Goal: Task Accomplishment & Management: Use online tool/utility

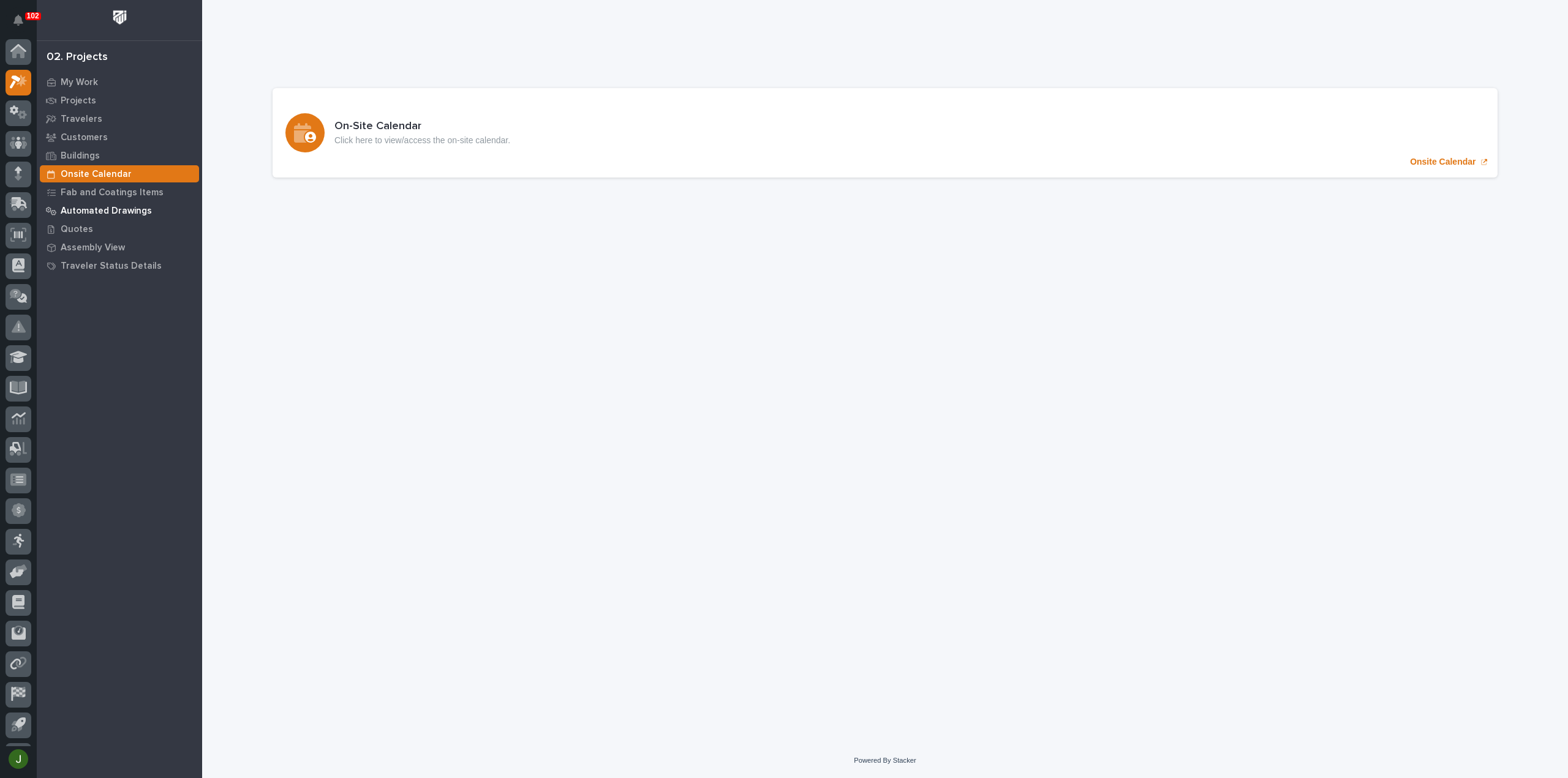
scroll to position [27, 0]
click at [1446, 164] on p "Onsite Calendar" at bounding box center [1442, 161] width 65 height 11
click at [79, 81] on p "My Work" at bounding box center [79, 83] width 37 height 11
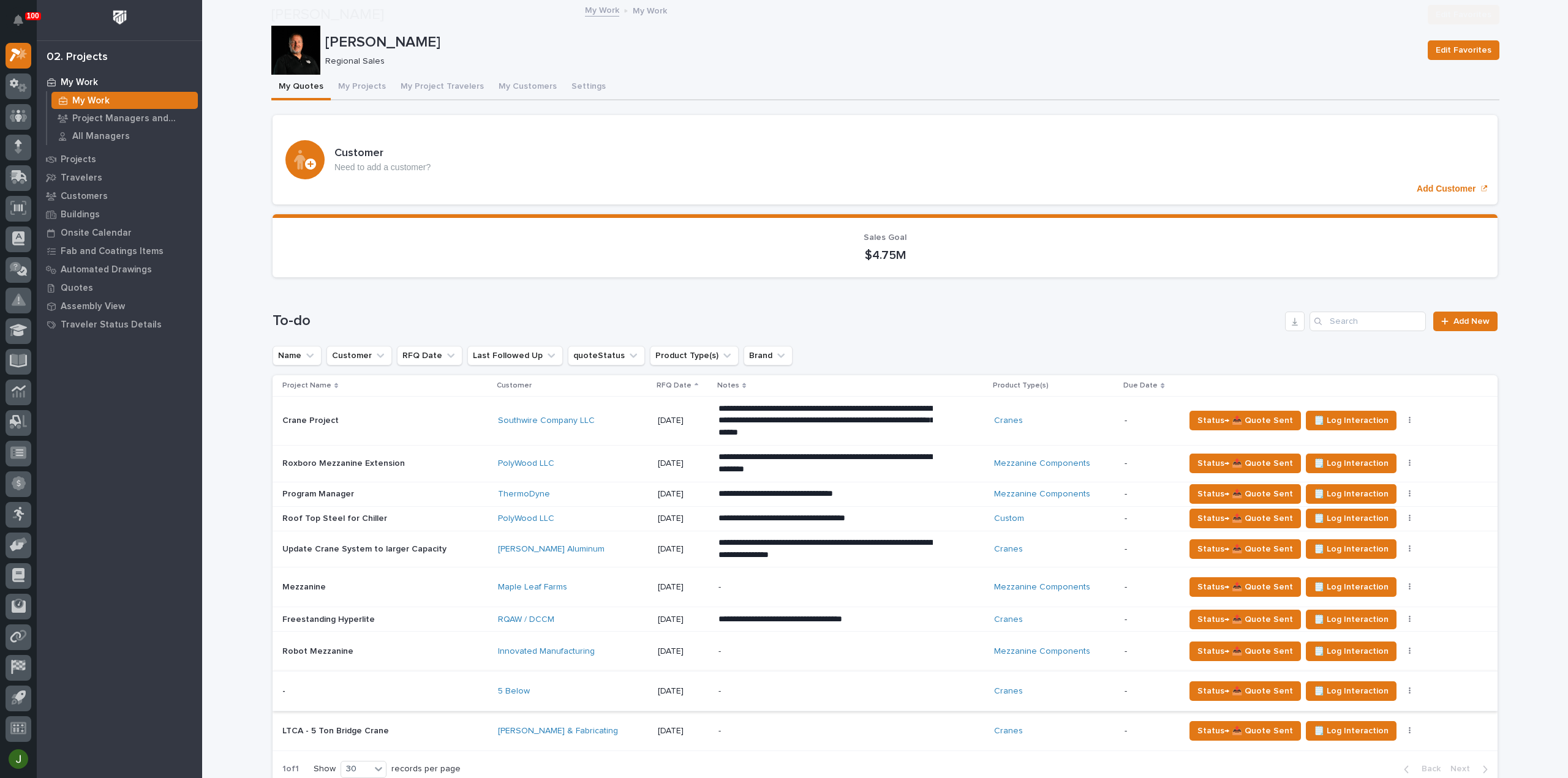
scroll to position [245, 0]
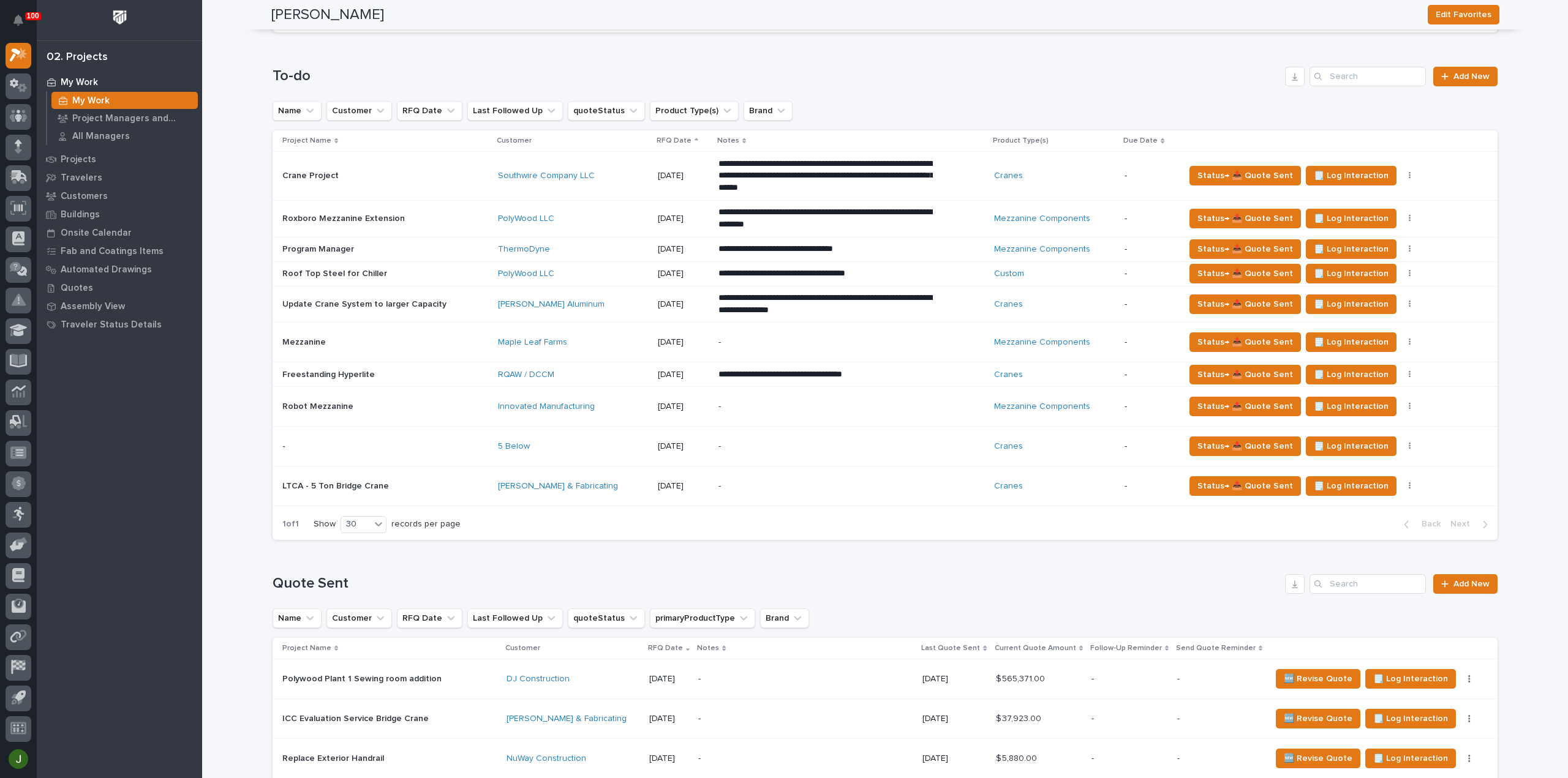
click at [327, 441] on p at bounding box center [385, 446] width 206 height 11
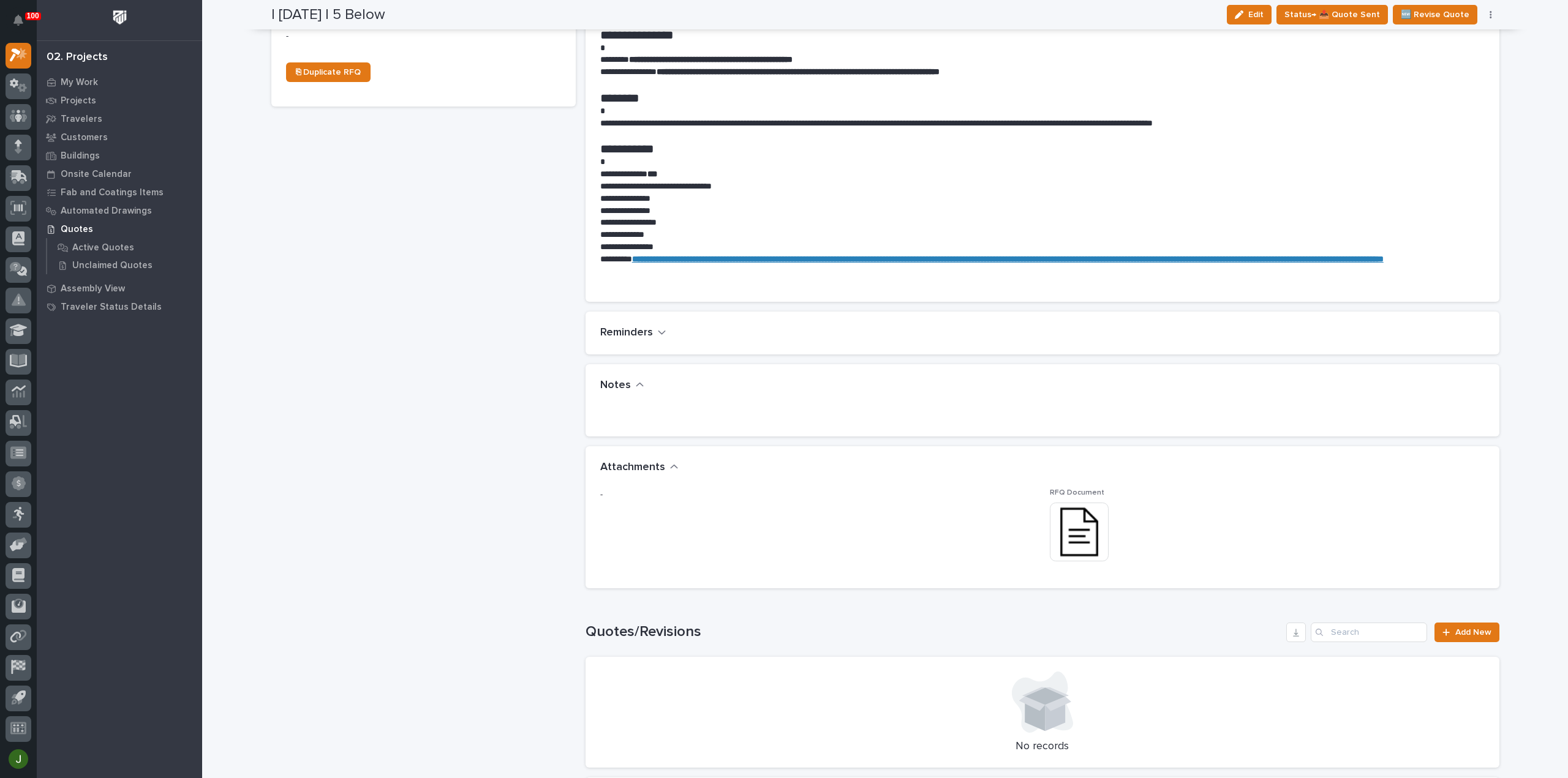
scroll to position [624, 0]
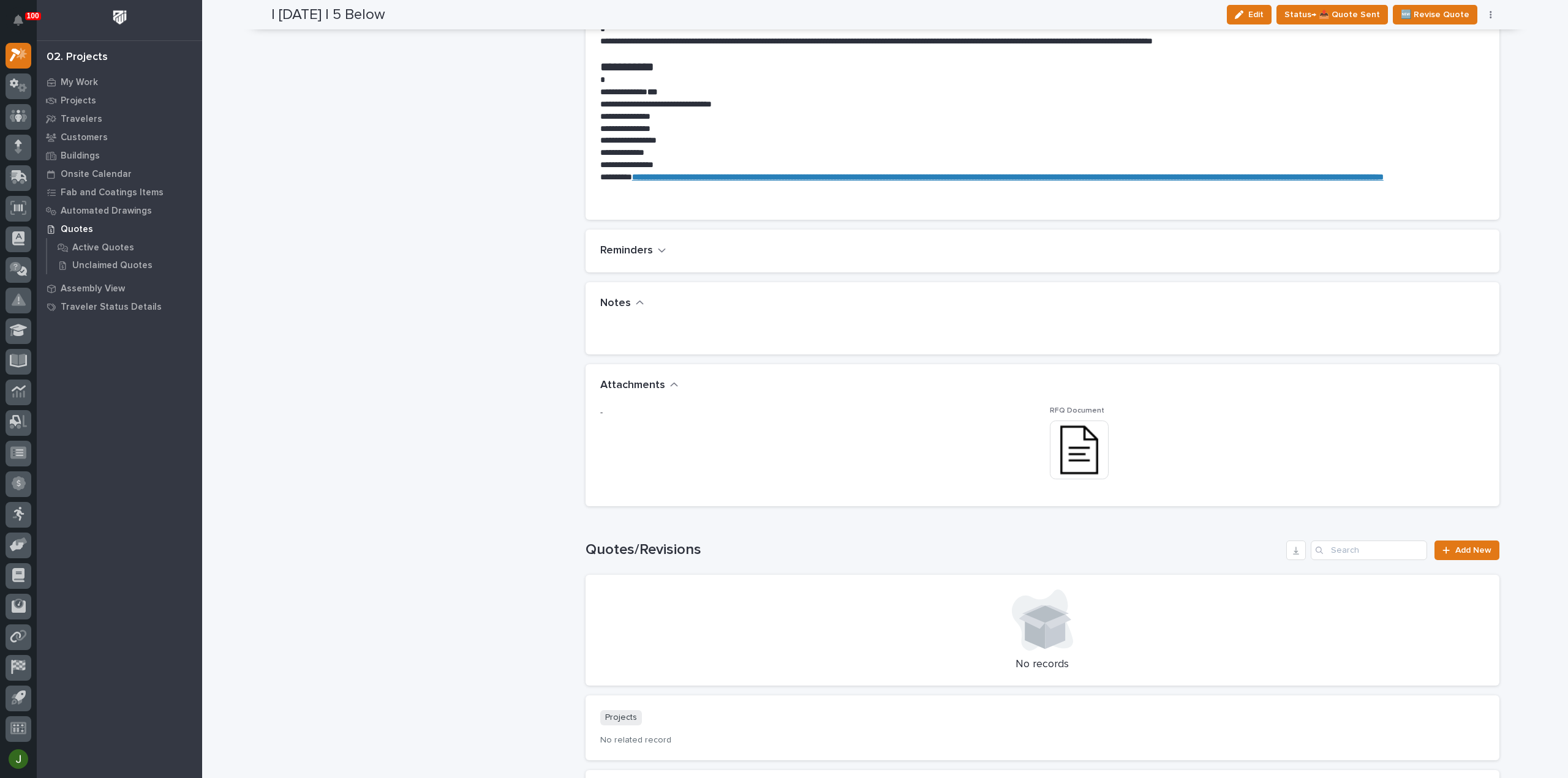
click at [1083, 446] on img at bounding box center [1079, 450] width 59 height 59
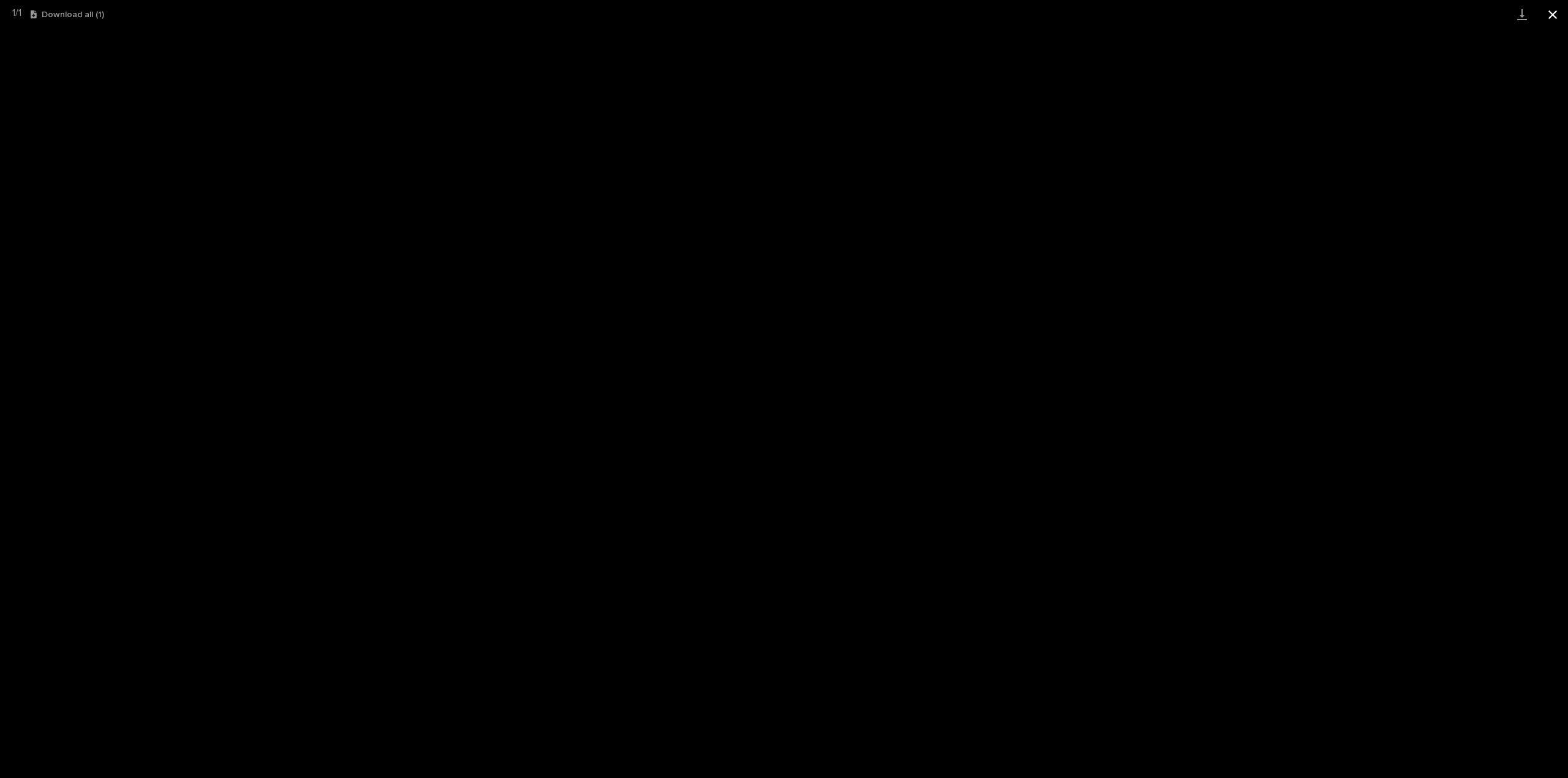
click at [1552, 13] on button "Close gallery" at bounding box center [1553, 14] width 31 height 29
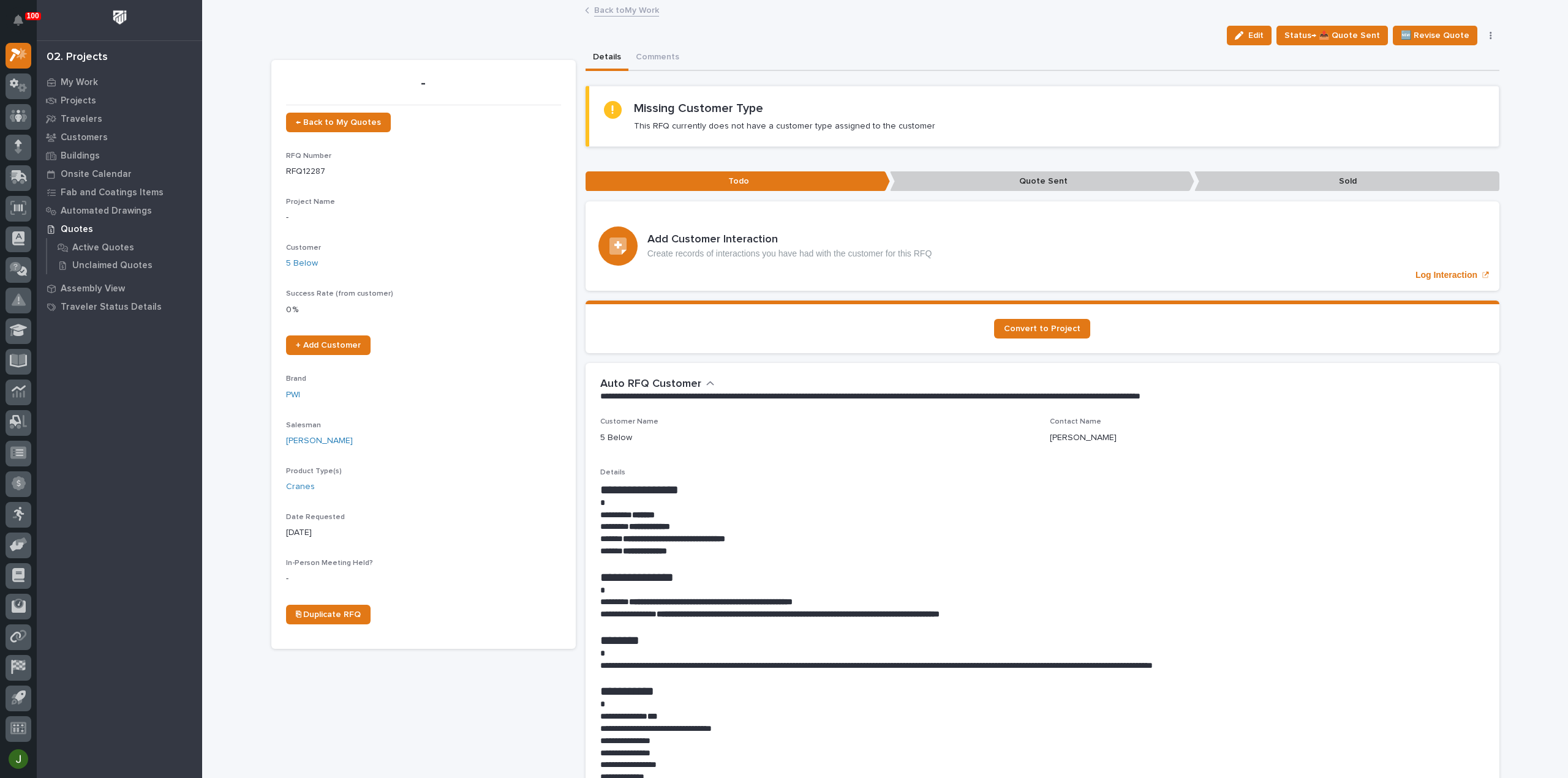
scroll to position [327, 0]
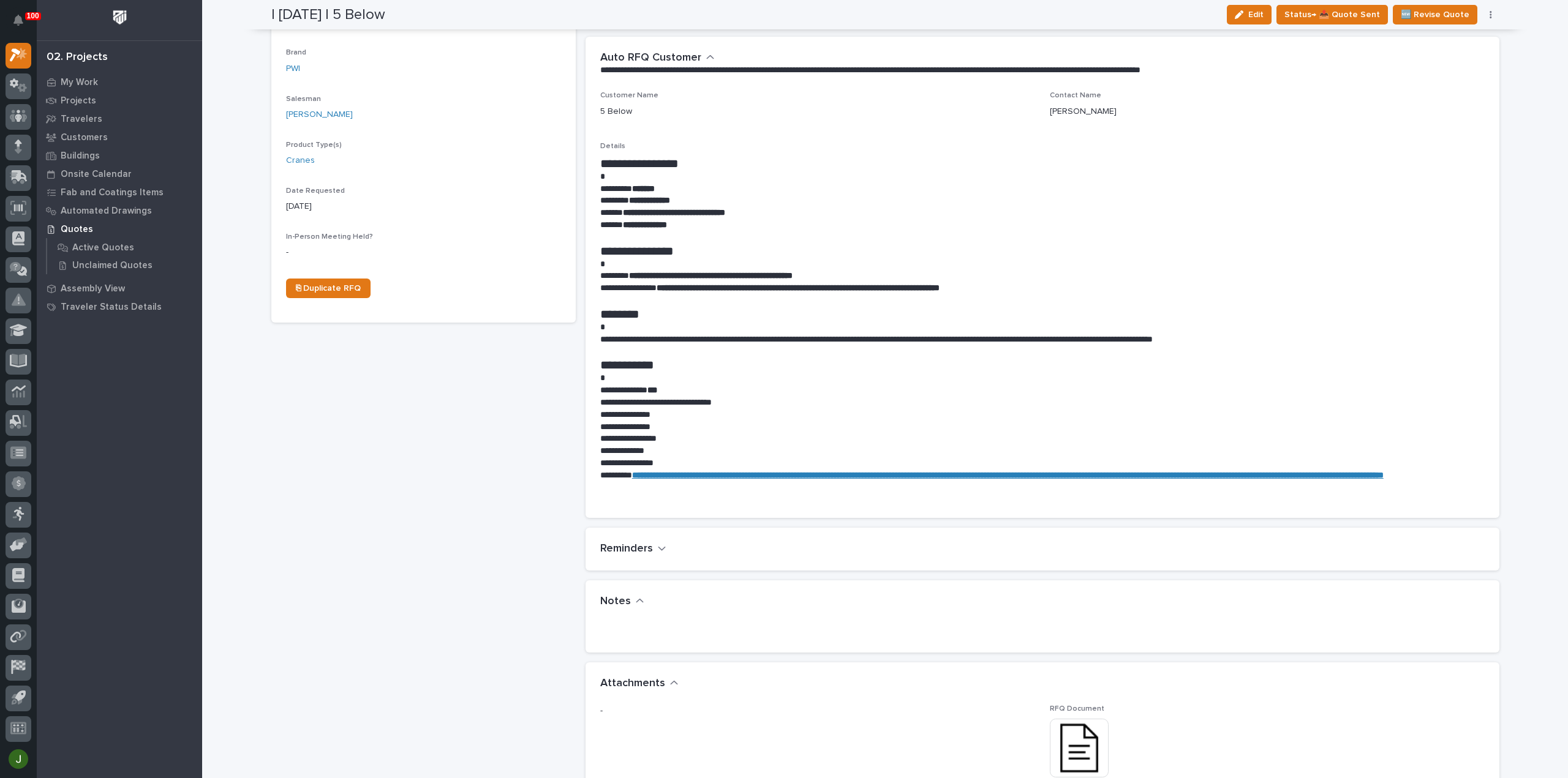
click at [797, 480] on strong "**********" at bounding box center [1008, 475] width 752 height 8
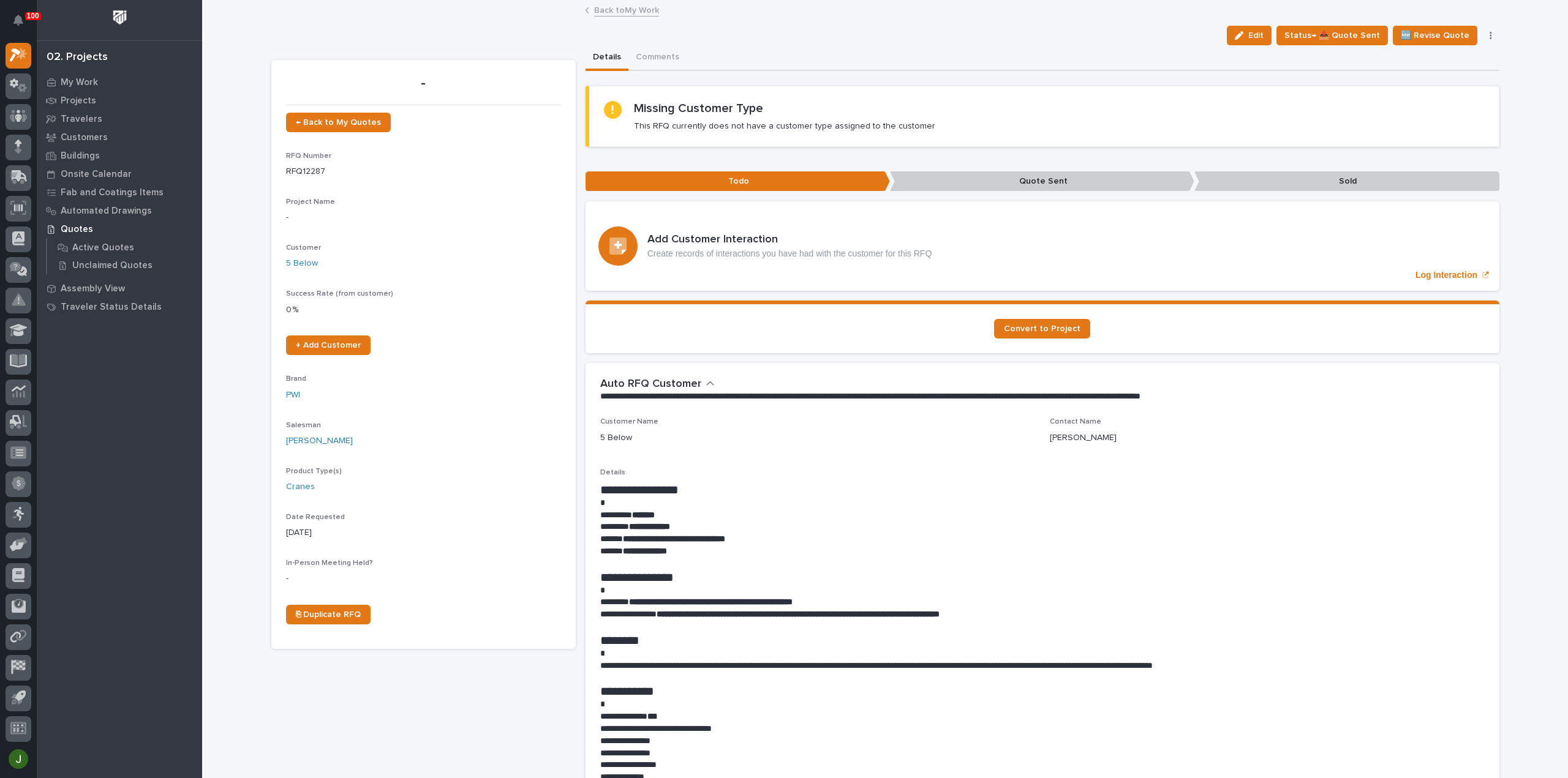
click at [603, 10] on link "Back to My Work" at bounding box center [627, 9] width 65 height 14
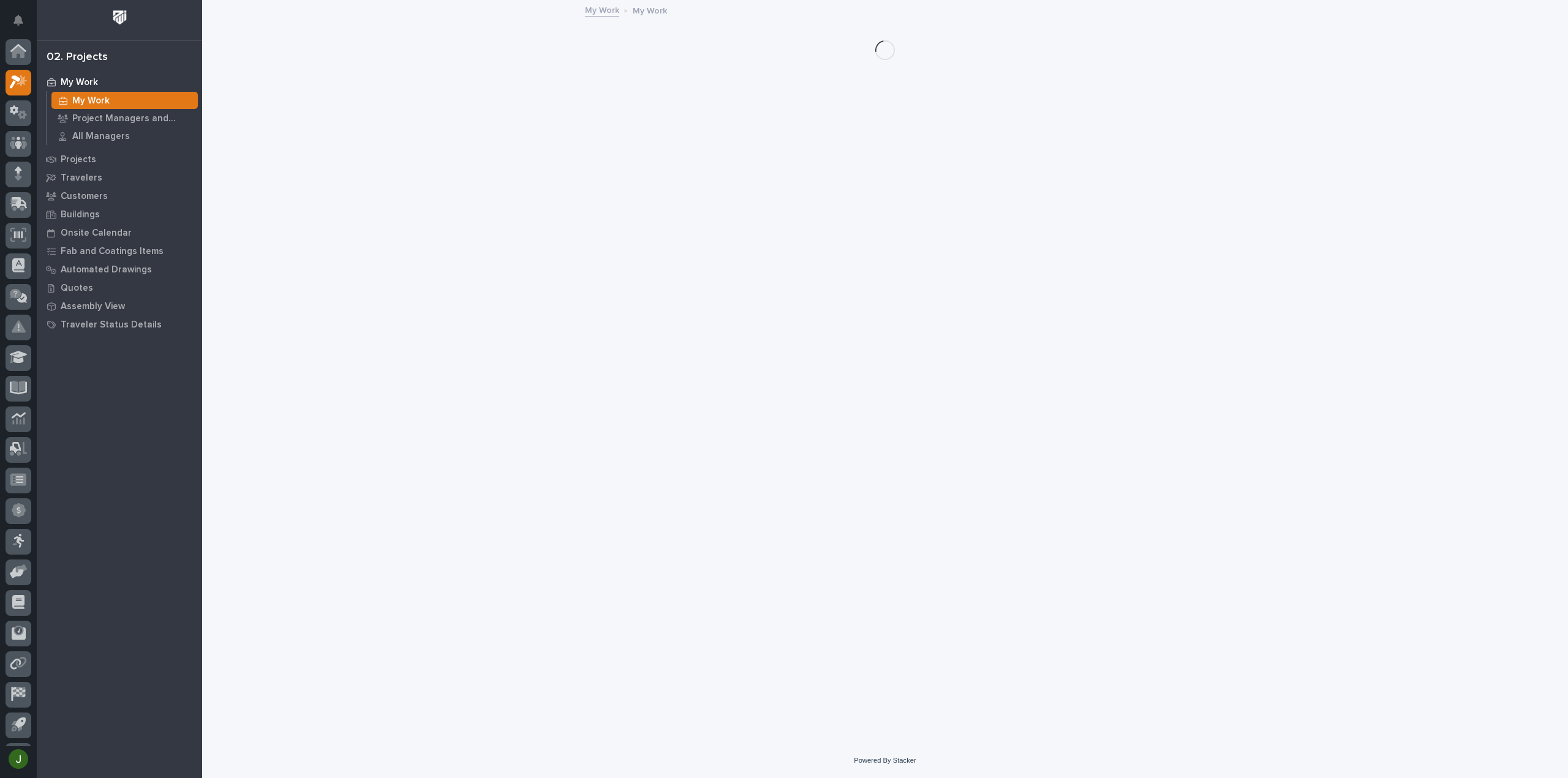
scroll to position [27, 0]
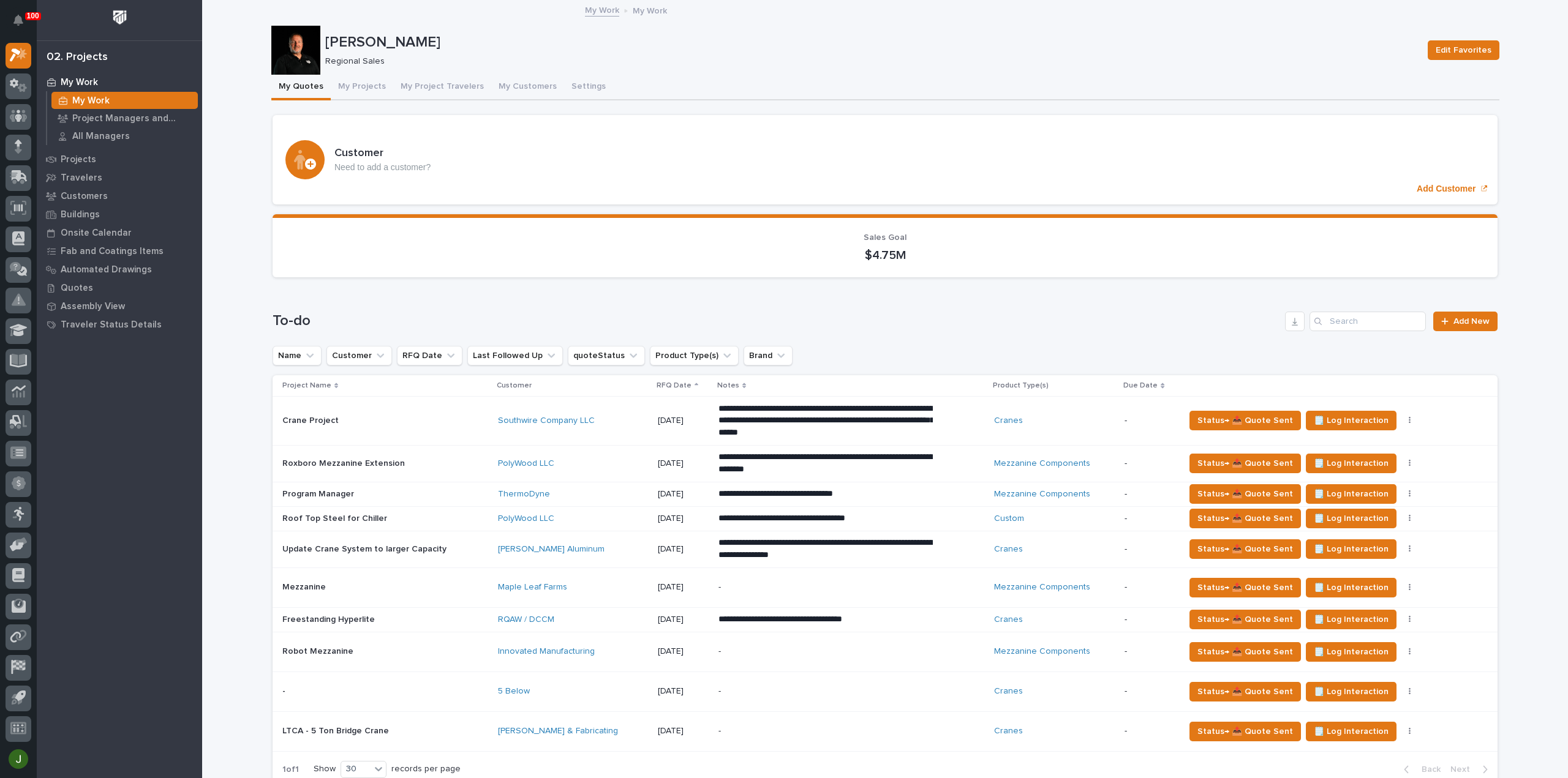
click at [295, 686] on p at bounding box center [385, 691] width 206 height 11
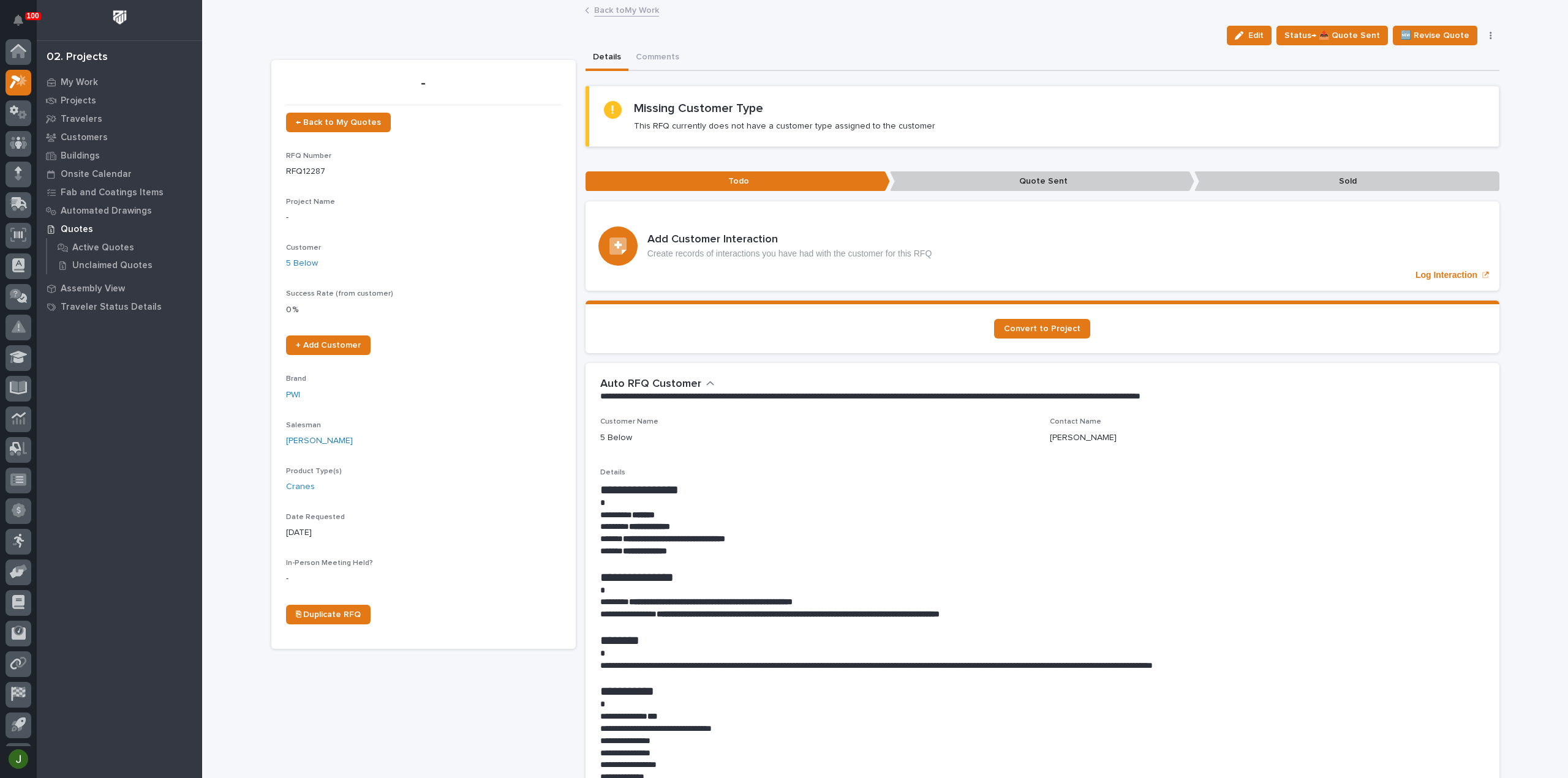
scroll to position [27, 0]
click at [326, 346] on span "+ Add Customer" at bounding box center [328, 345] width 65 height 8
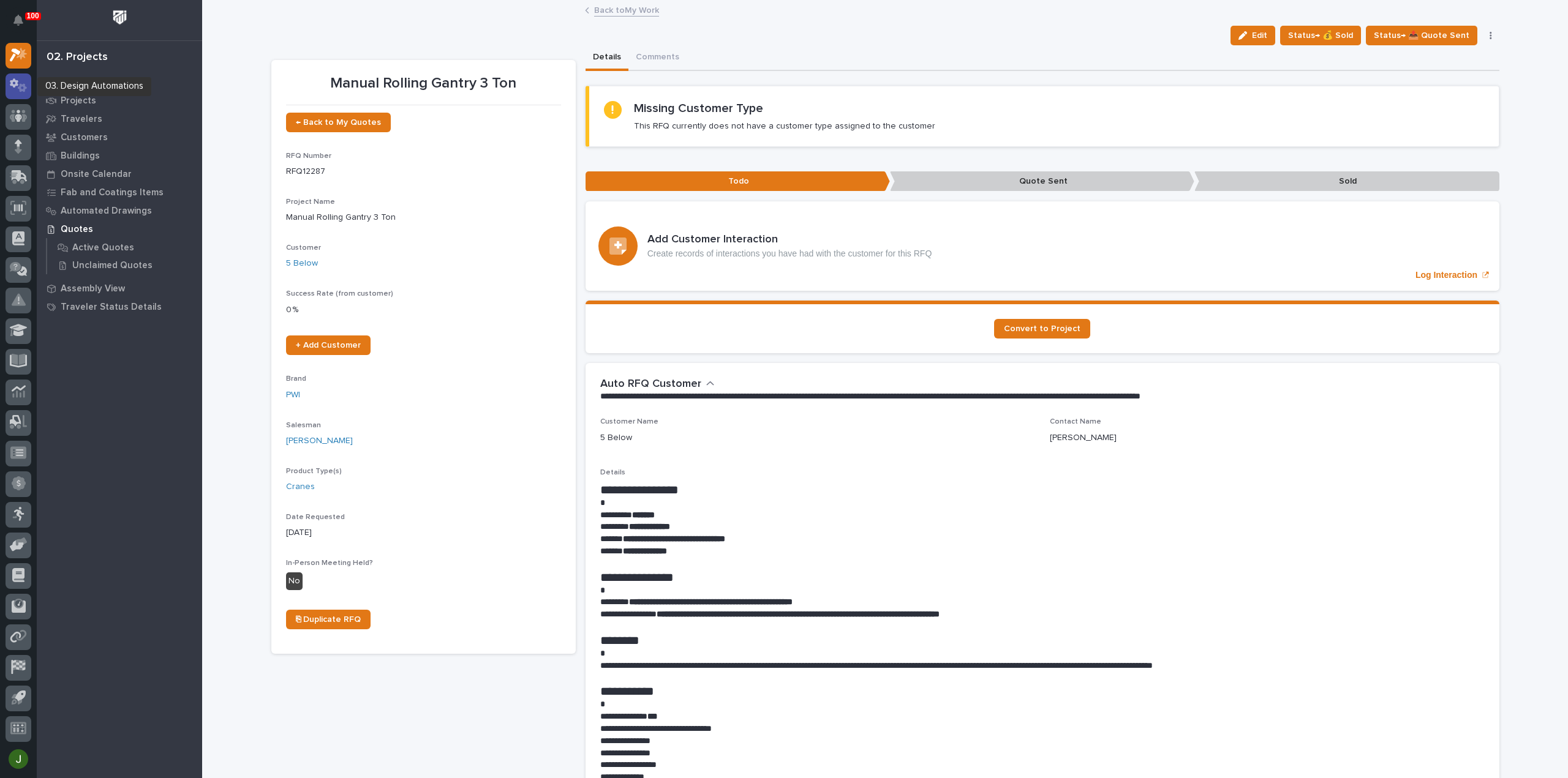
click at [15, 82] on icon at bounding box center [18, 86] width 18 height 14
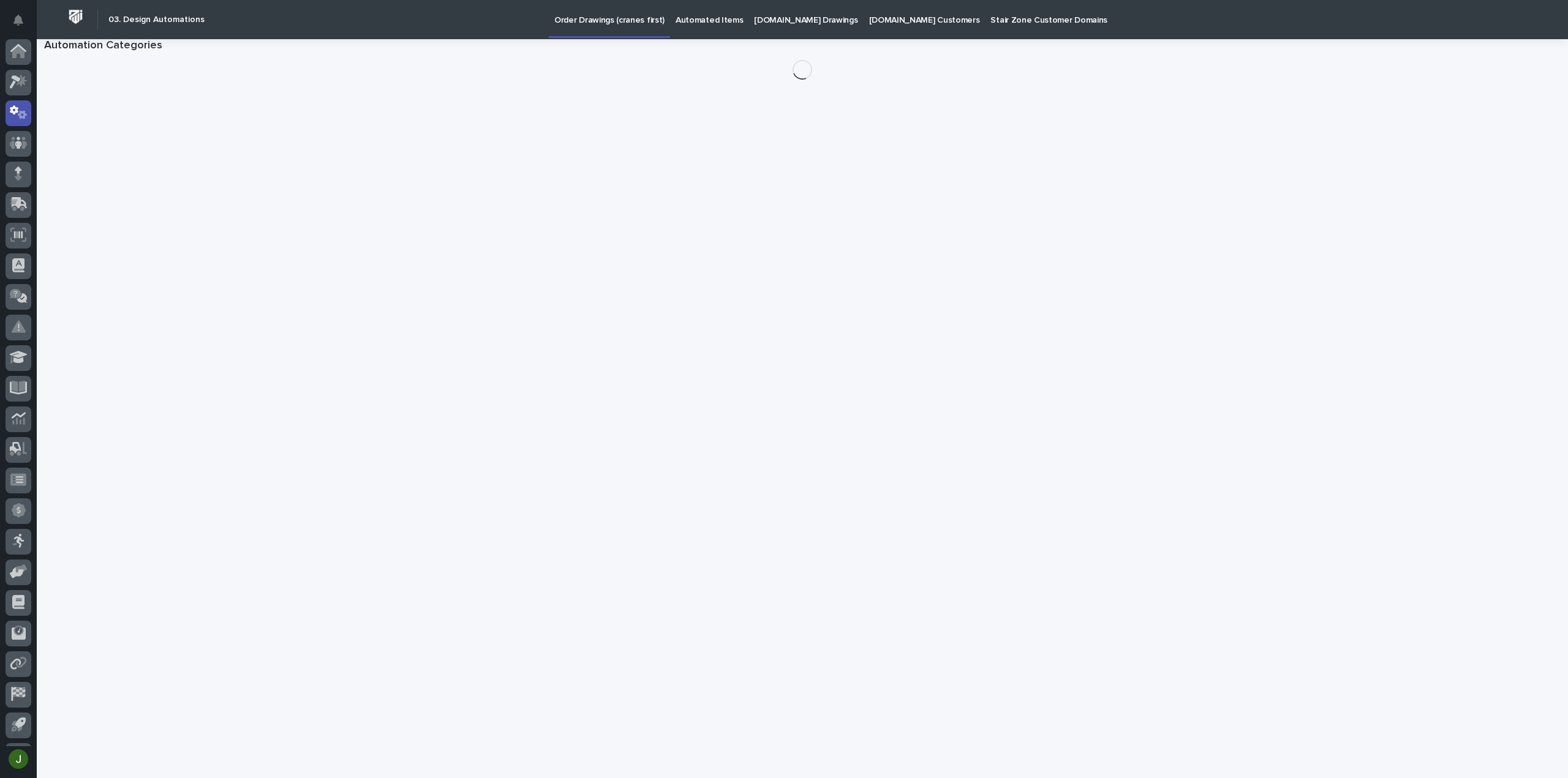
scroll to position [27, 0]
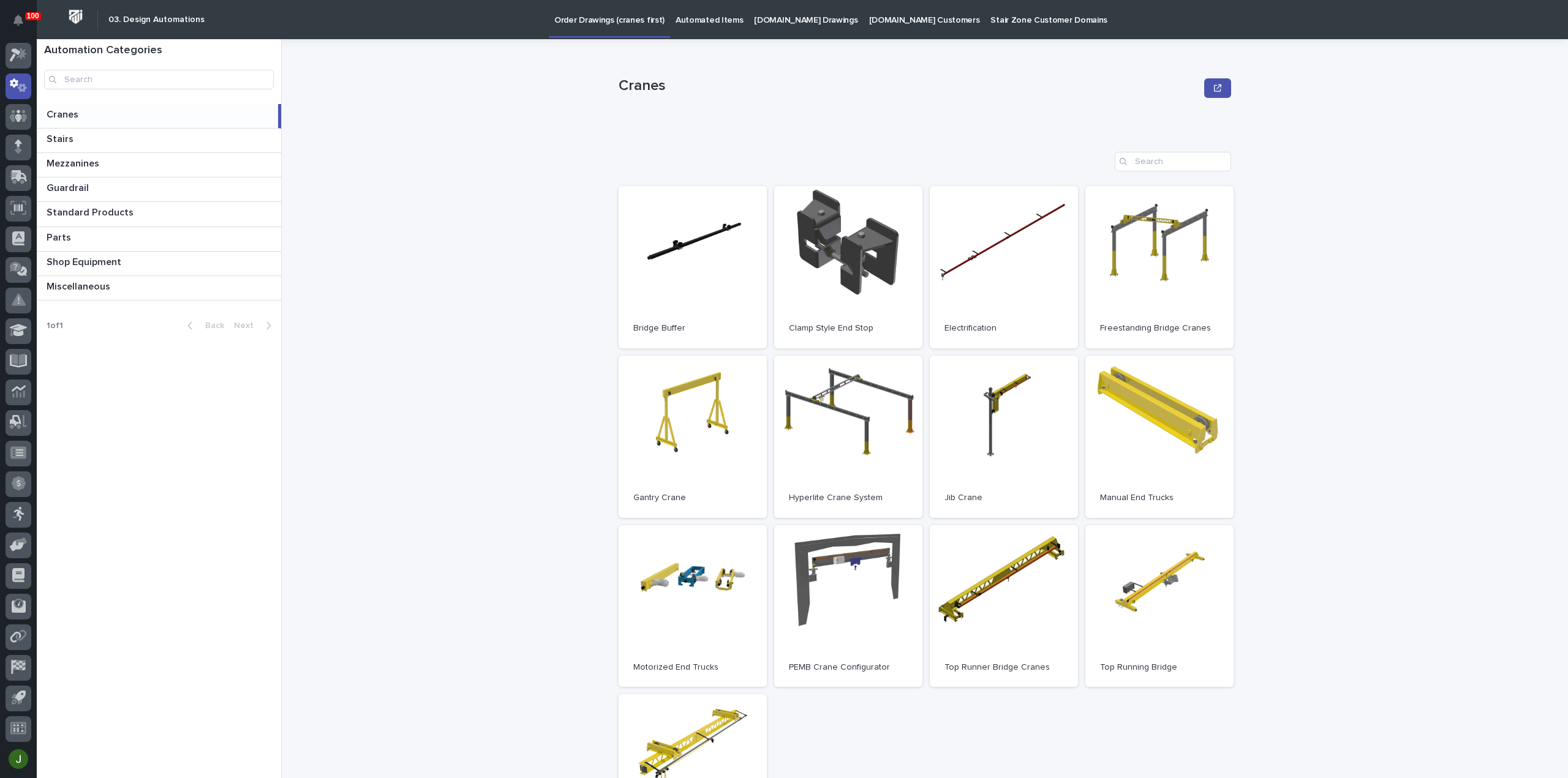
click at [65, 107] on p "Cranes" at bounding box center [63, 114] width 34 height 14
click at [625, 407] on link "Open" at bounding box center [692, 436] width 148 height 162
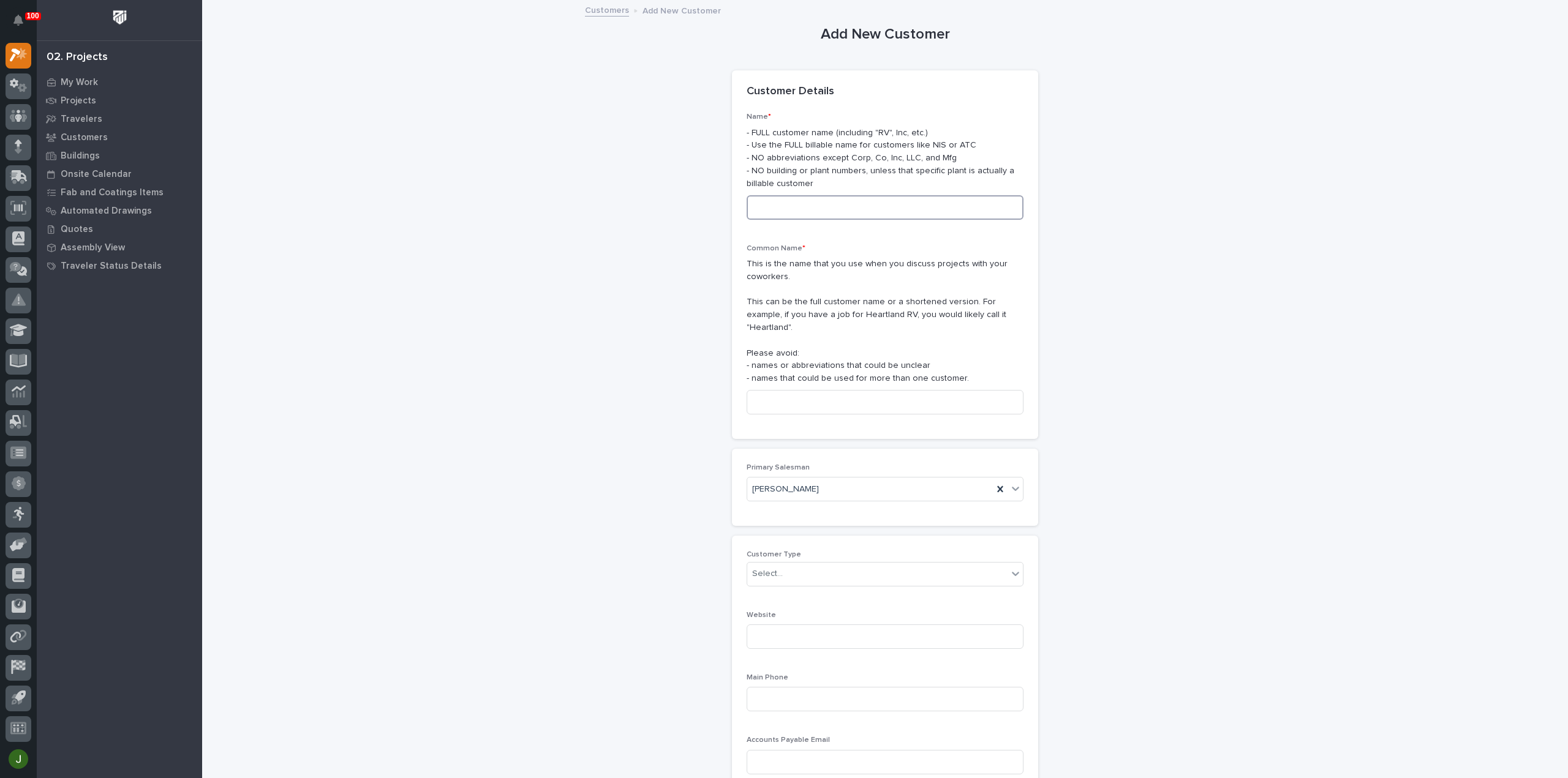
click at [788, 206] on input at bounding box center [885, 207] width 277 height 25
type input "5 Below"
click at [759, 394] on input at bounding box center [885, 402] width 277 height 25
type input "5 Below"
click at [788, 564] on div "Select..." at bounding box center [877, 574] width 260 height 20
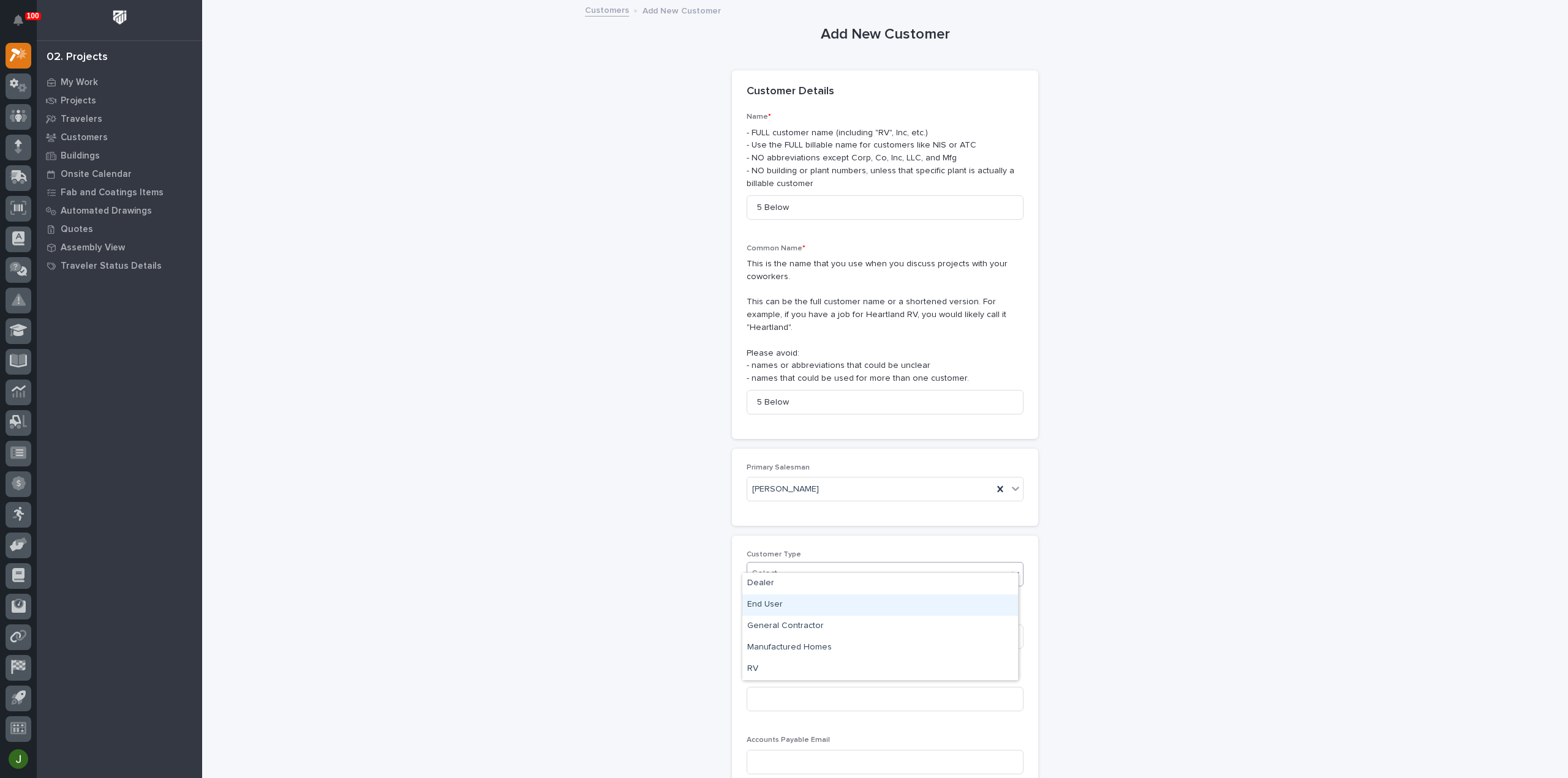
click at [774, 604] on div "End User" at bounding box center [880, 605] width 275 height 22
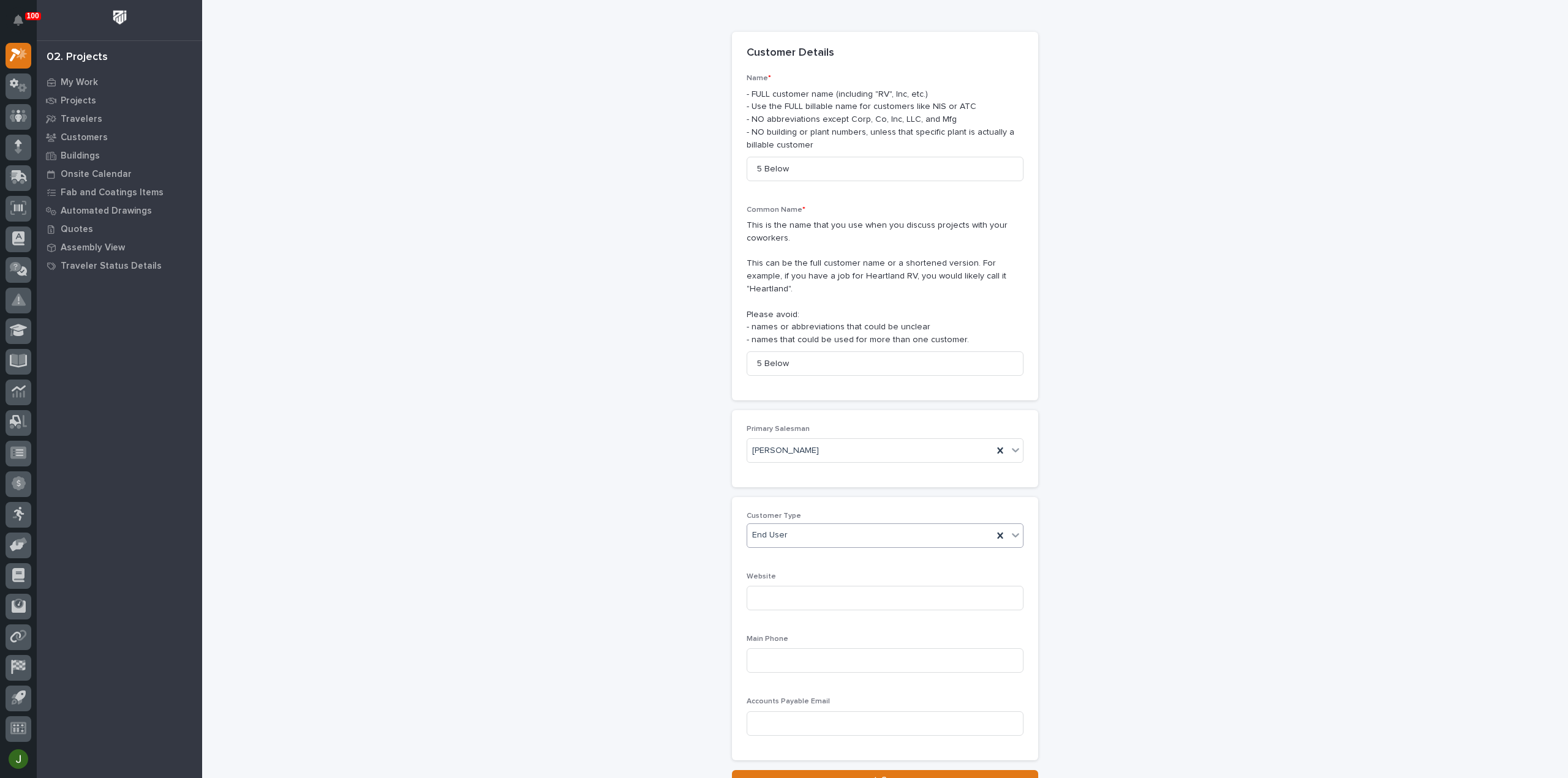
scroll to position [132, 0]
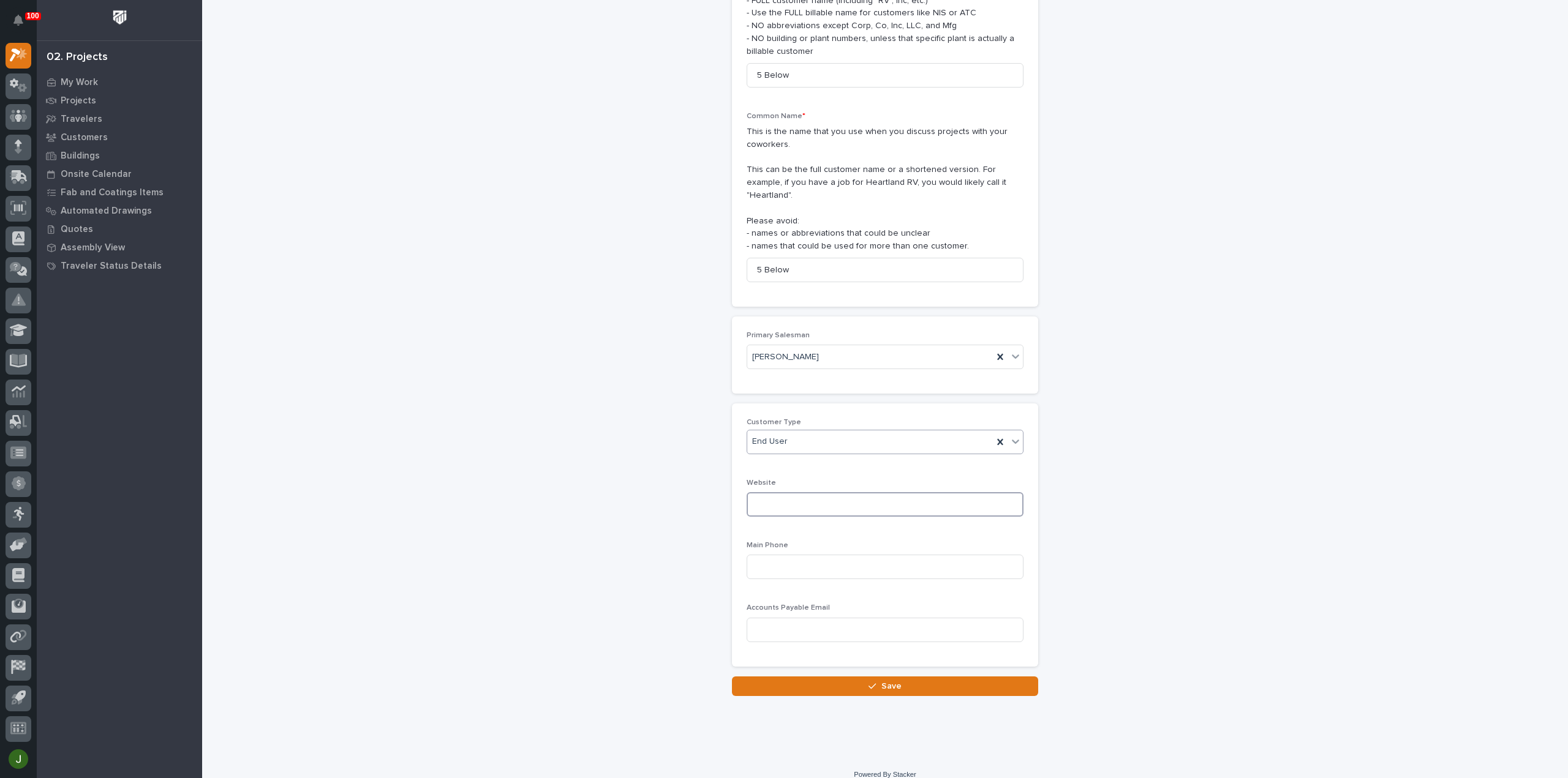
click at [781, 493] on input at bounding box center [885, 504] width 277 height 25
click at [764, 555] on input at bounding box center [885, 567] width 277 height 25
paste input "(463) 895-5300"
type input "(463) 895-5300"
click at [872, 682] on icon "button" at bounding box center [872, 686] width 7 height 8
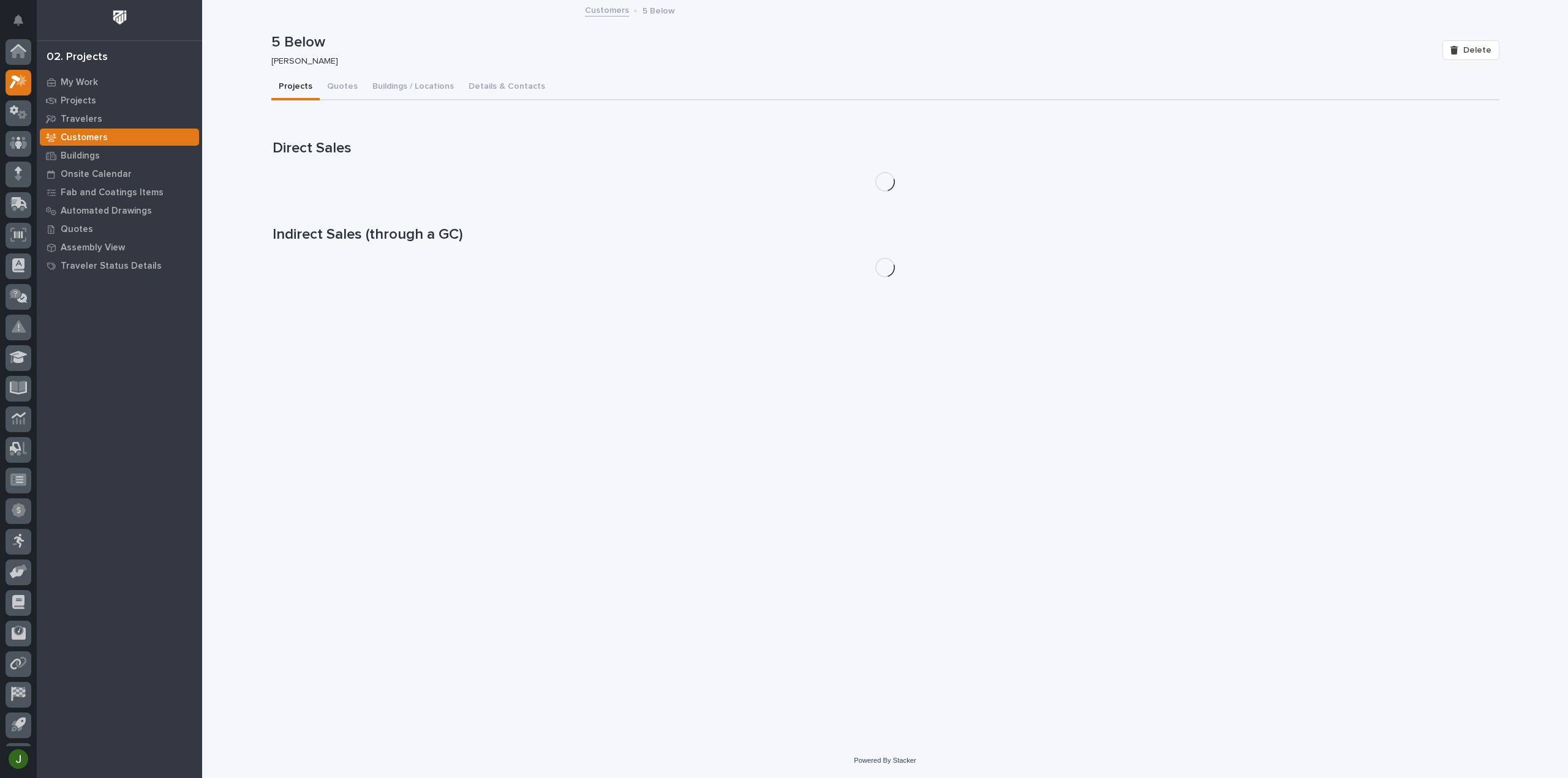
scroll to position [27, 0]
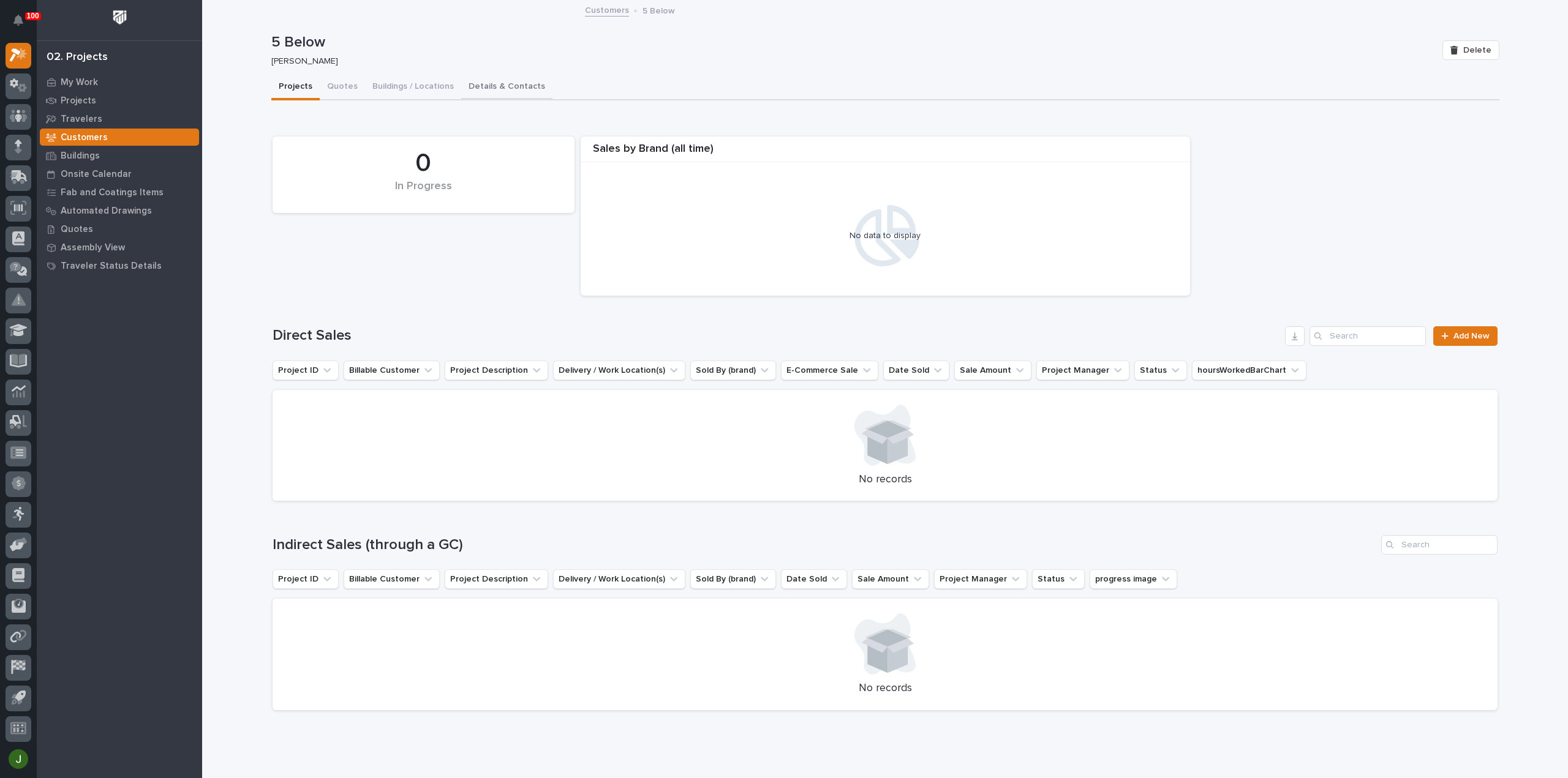
click at [483, 82] on button "Details & Contacts" at bounding box center [507, 87] width 91 height 26
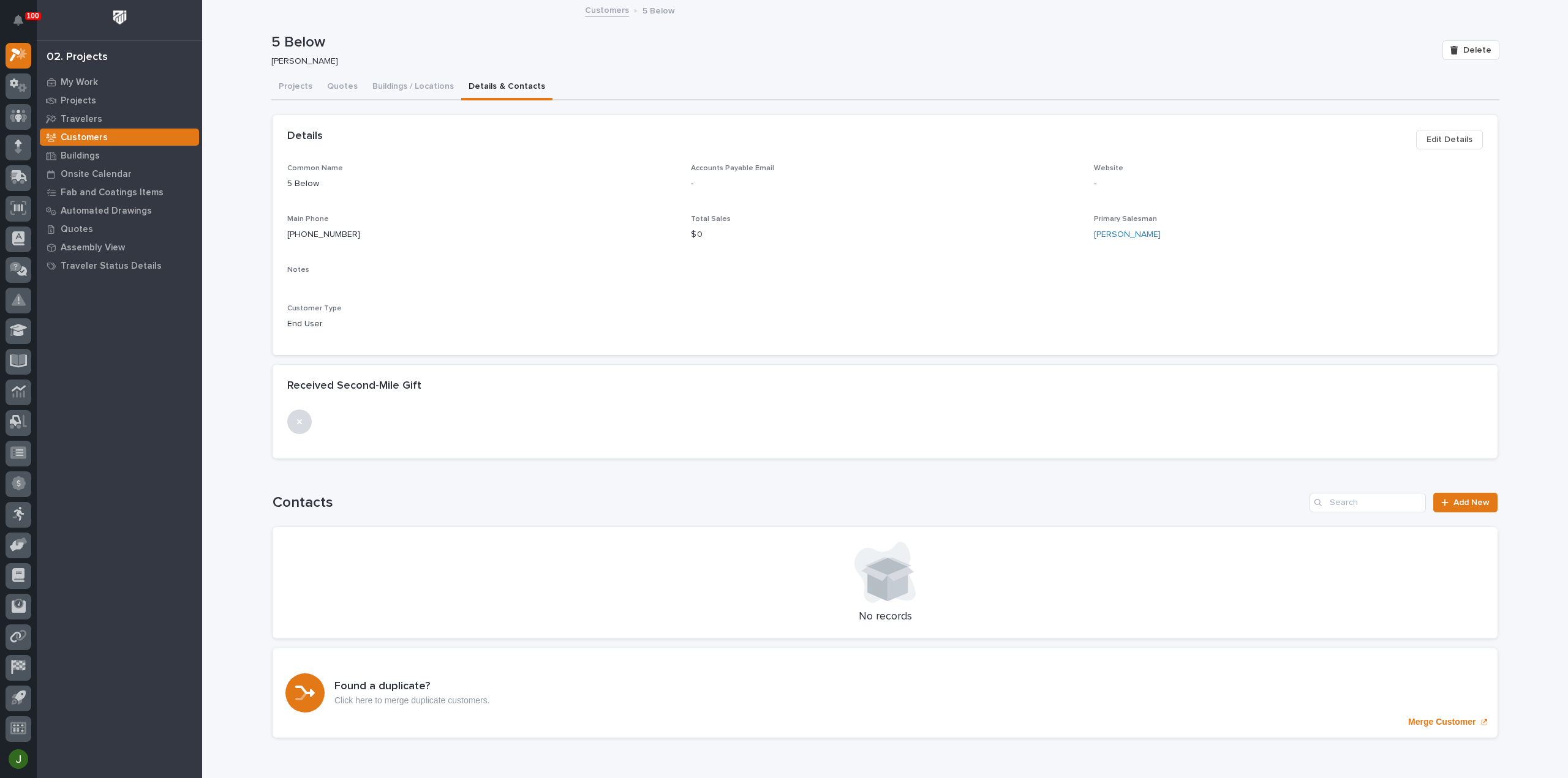
scroll to position [65, 0]
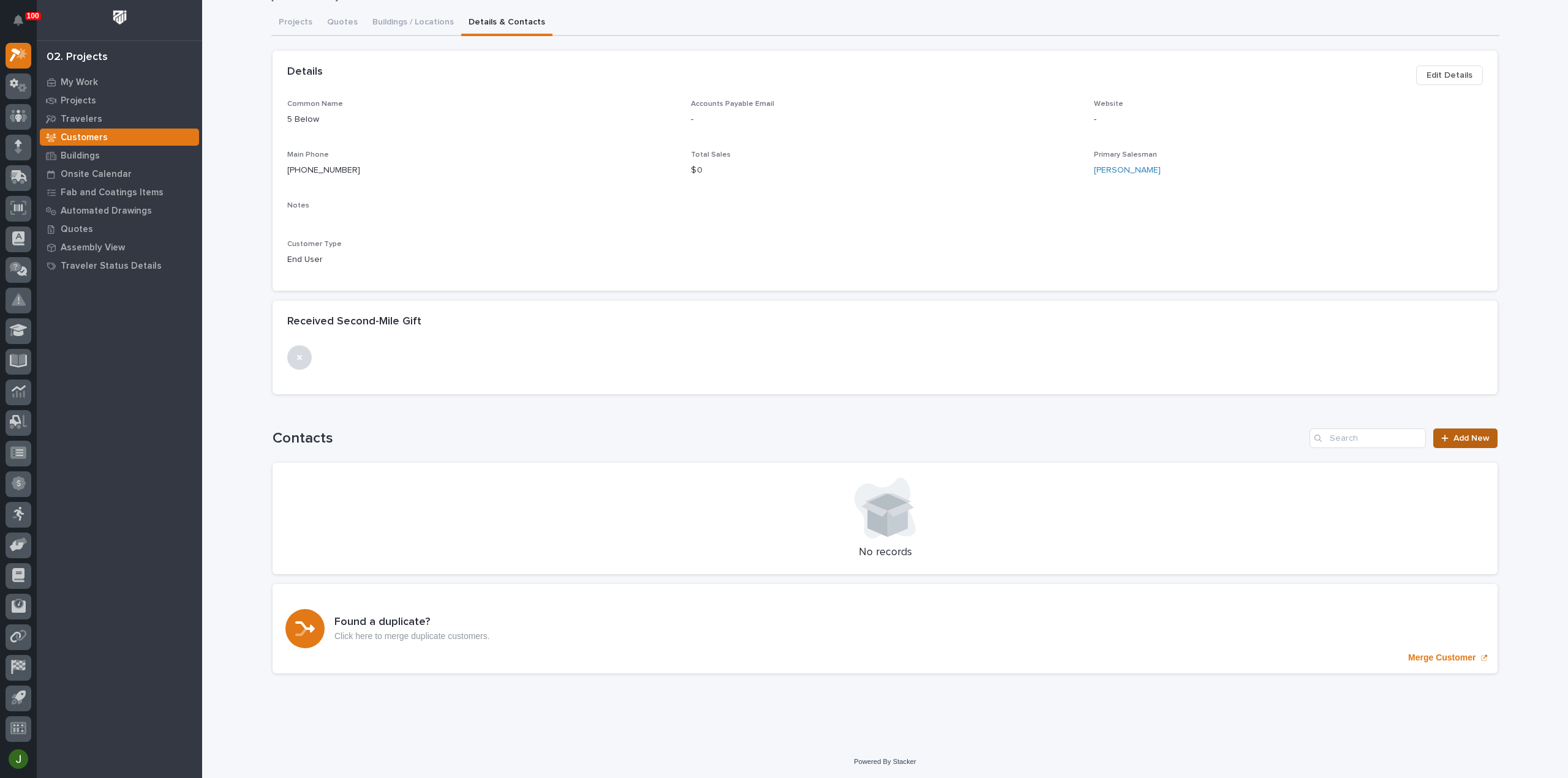
click at [1458, 435] on span "Add New" at bounding box center [1471, 438] width 36 height 8
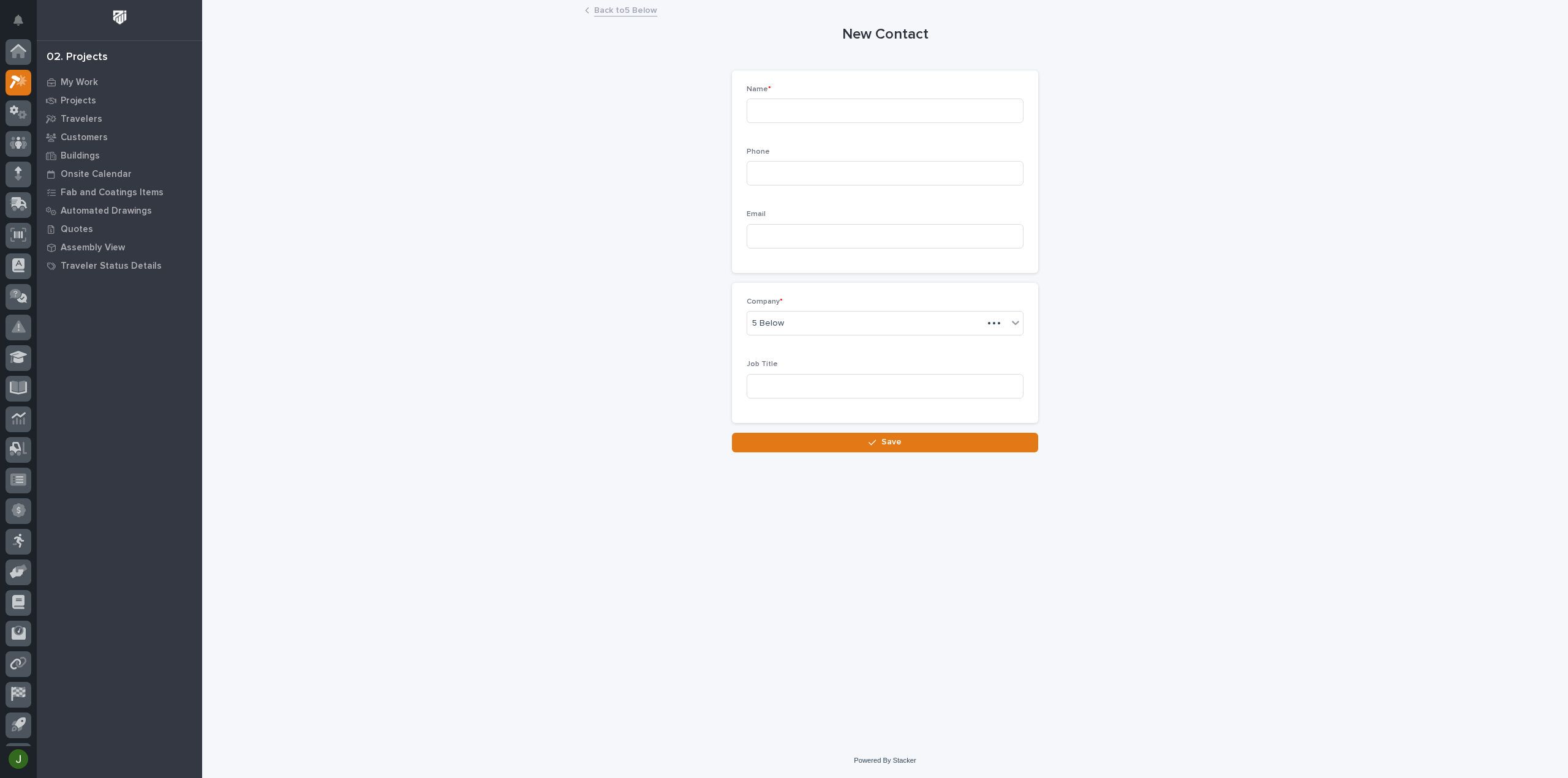
scroll to position [27, 0]
click at [797, 112] on input at bounding box center [885, 110] width 277 height 25
type input "Chris Bechdol"
click at [776, 171] on input at bounding box center [885, 173] width 277 height 25
type input "3175158602"
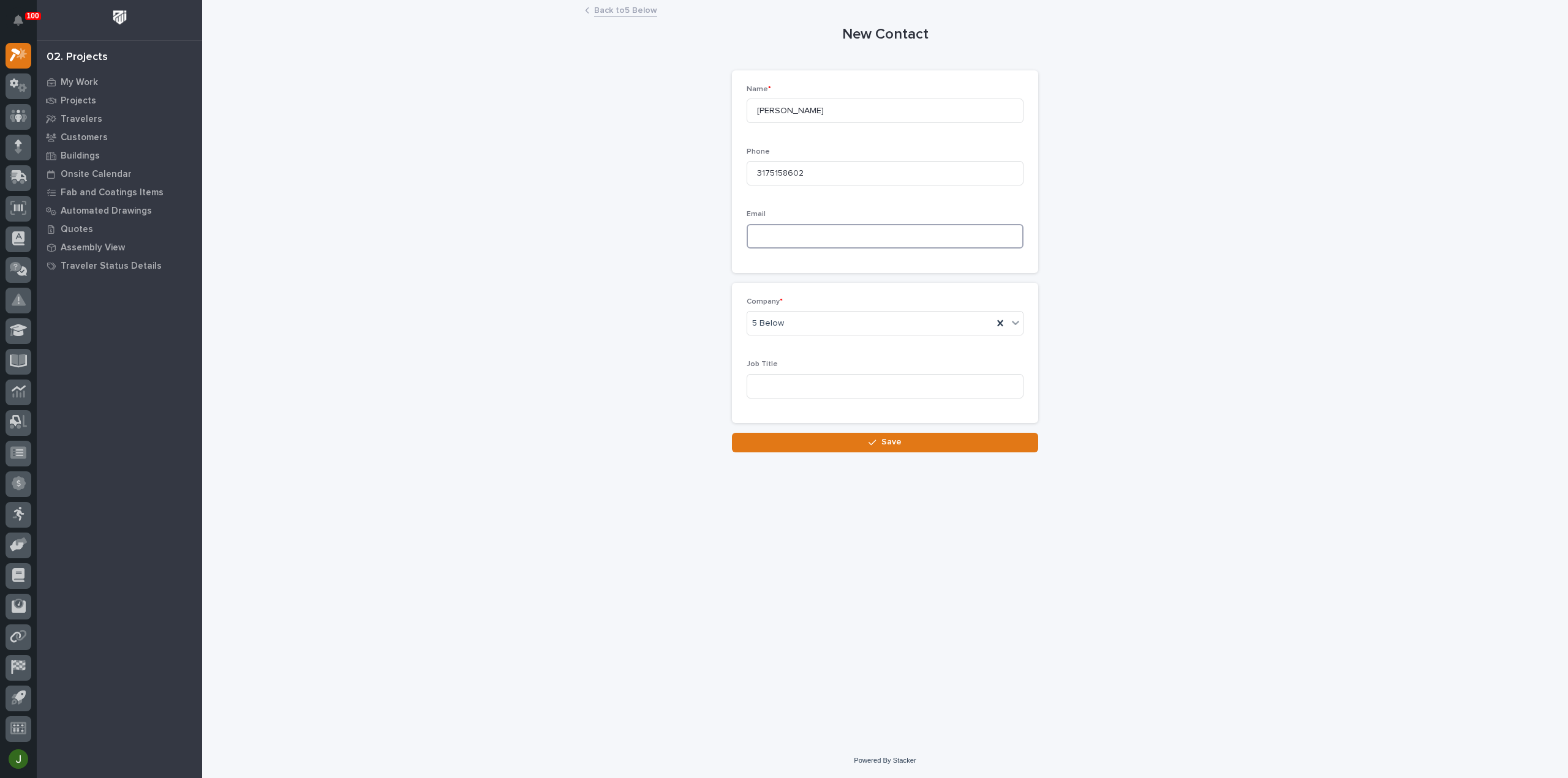
click at [762, 235] on input at bounding box center [885, 236] width 277 height 25
type input "christopher.bechdol@fivebelow.com"
click at [882, 440] on span "Save" at bounding box center [891, 442] width 20 height 11
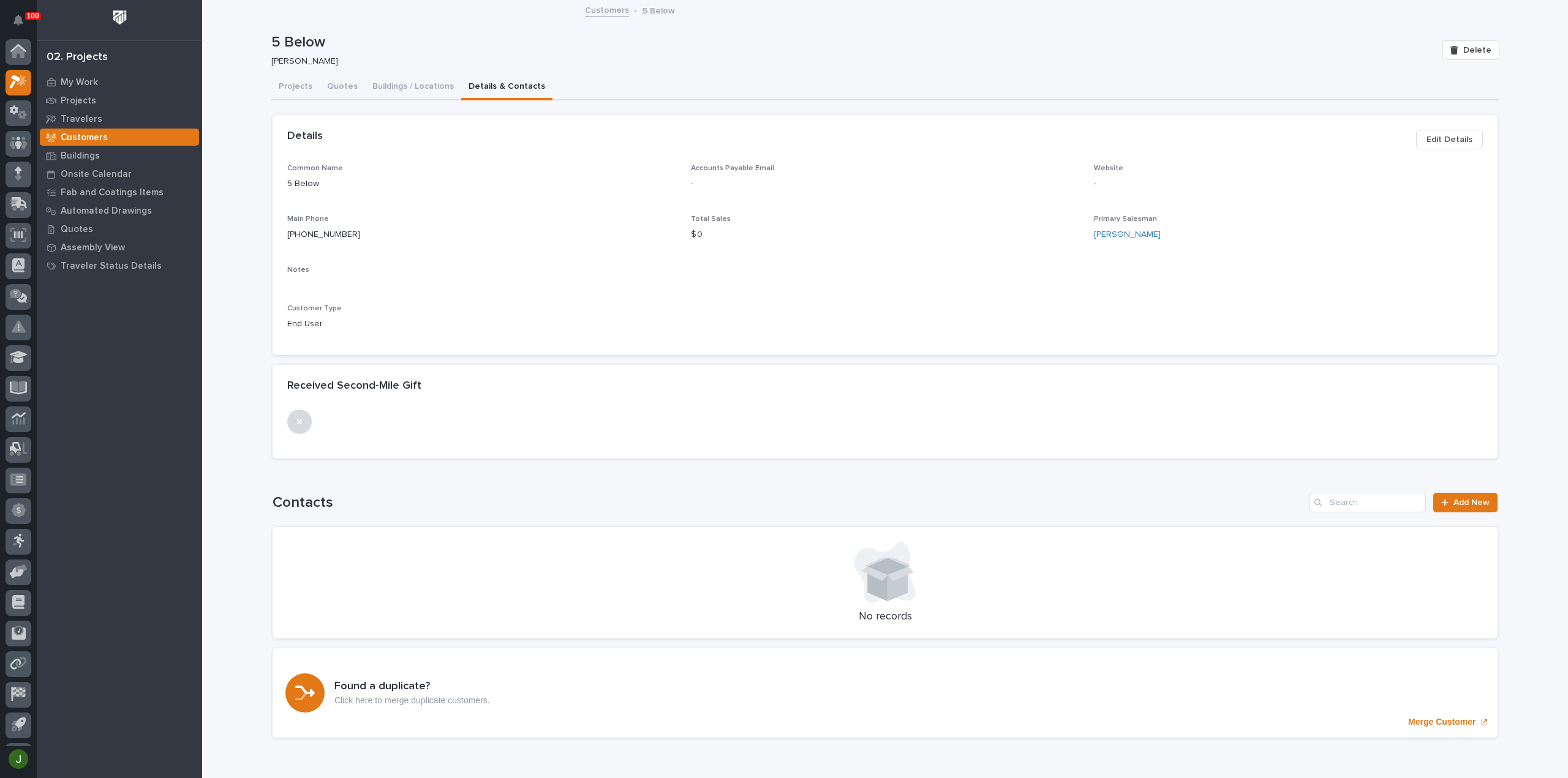
scroll to position [27, 0]
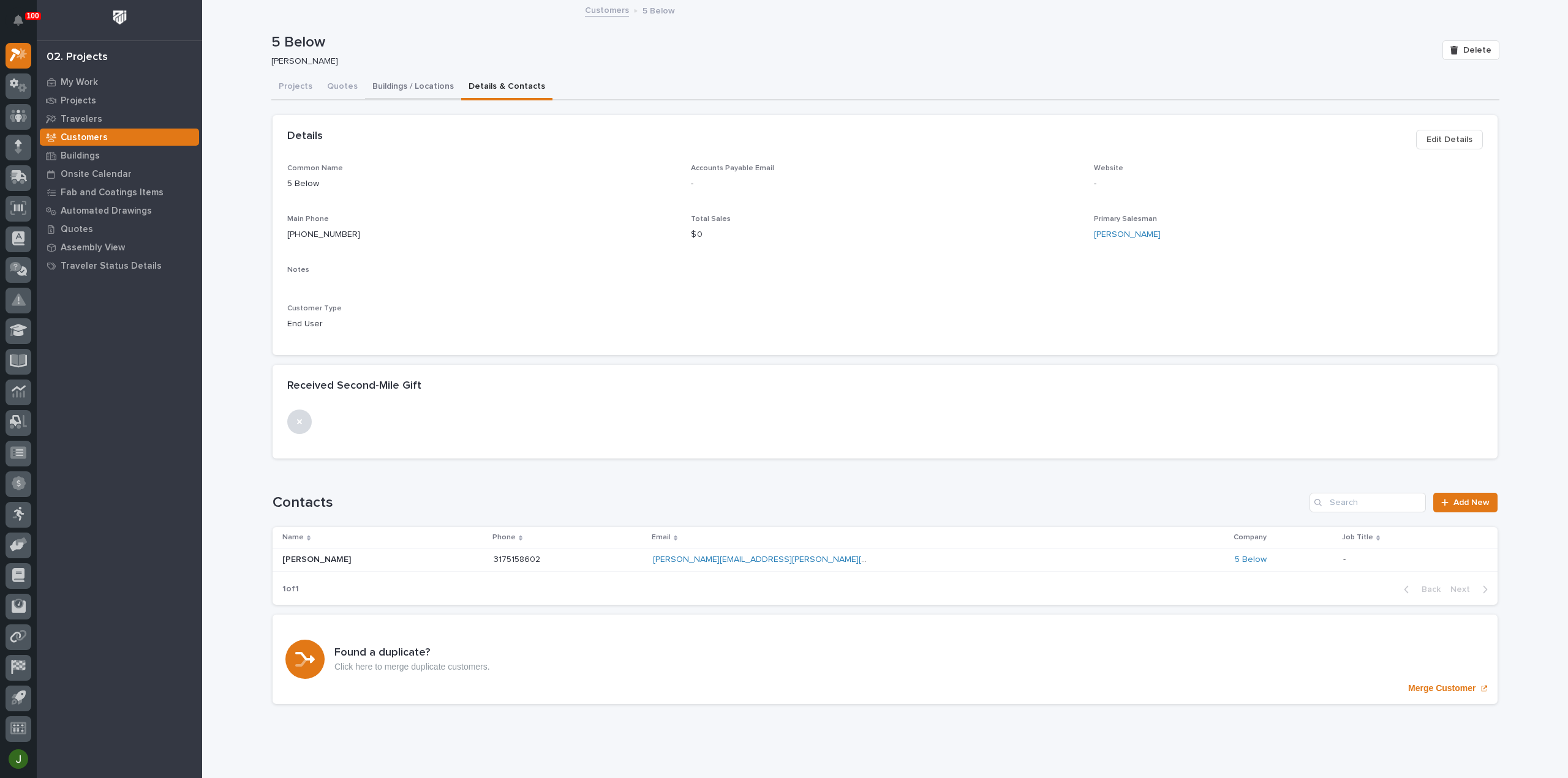
click at [407, 85] on button "Buildings / Locations" at bounding box center [413, 87] width 96 height 26
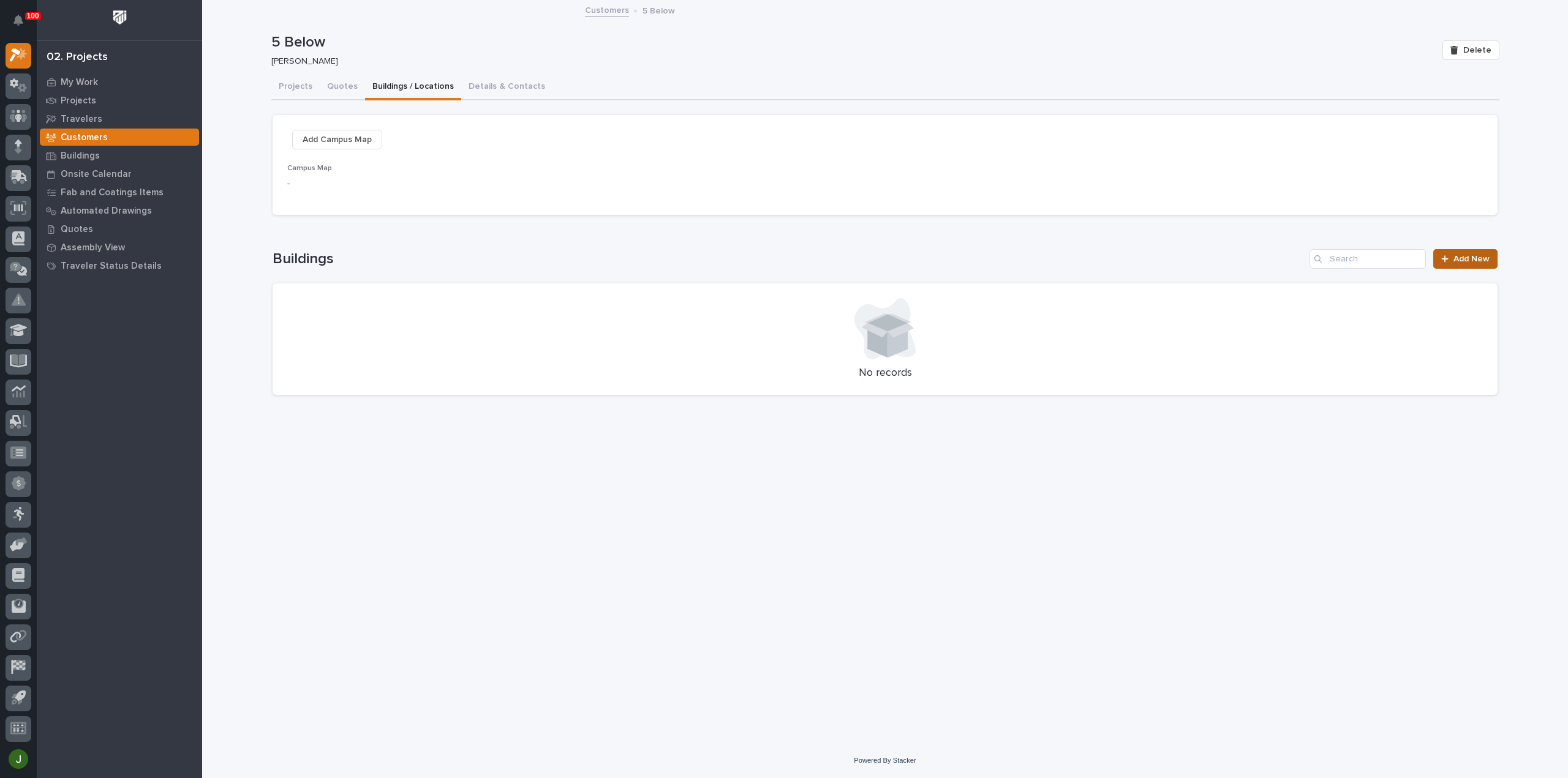
click at [1468, 261] on span "Add New" at bounding box center [1471, 259] width 36 height 8
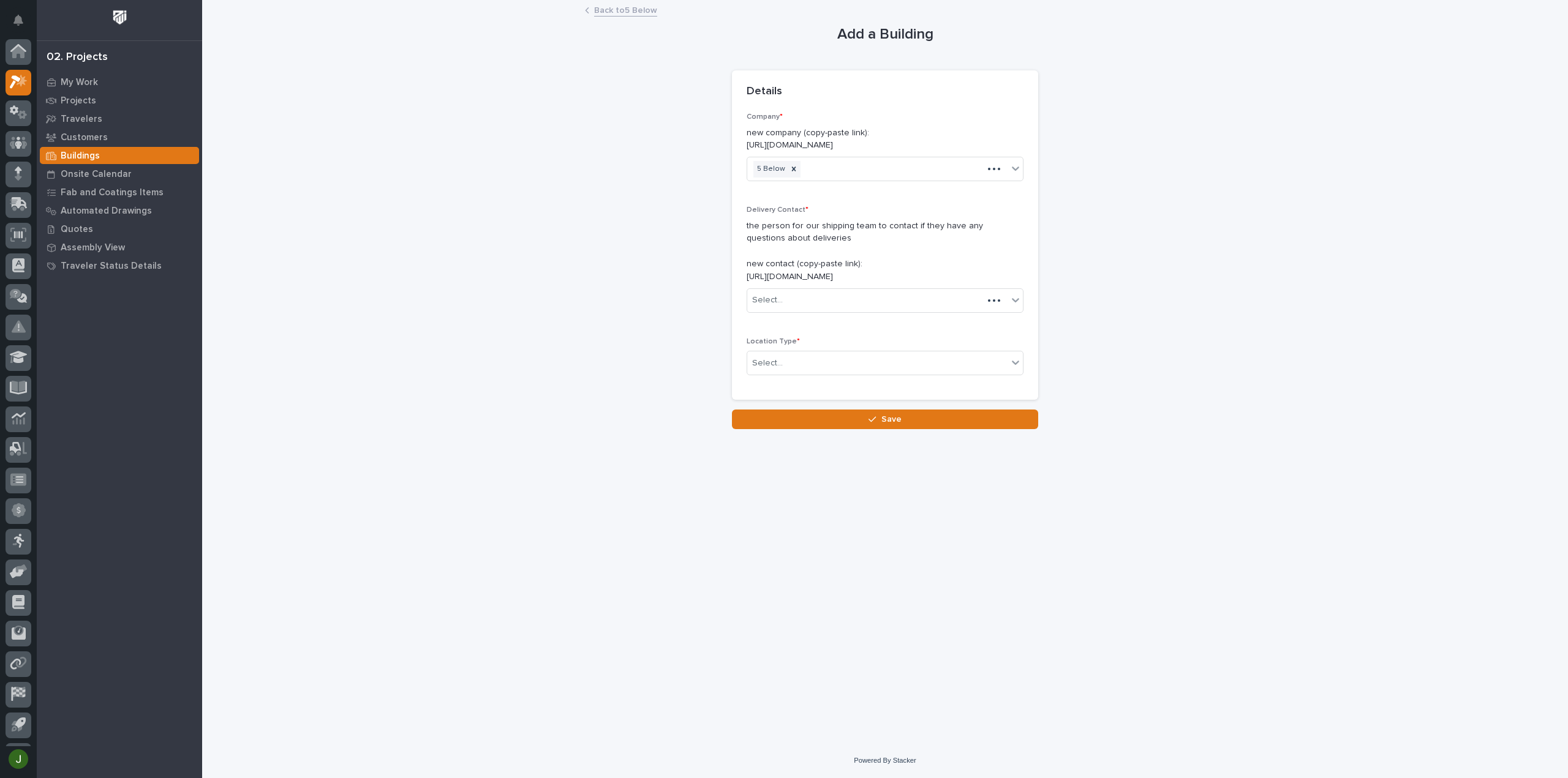
scroll to position [27, 0]
click at [784, 298] on div "Select..." at bounding box center [877, 300] width 260 height 20
type input "**********"
click at [952, 261] on p "the person for our shipping team to contact if they have any questions about de…" at bounding box center [885, 251] width 277 height 64
click at [802, 360] on div "Select..." at bounding box center [877, 363] width 260 height 20
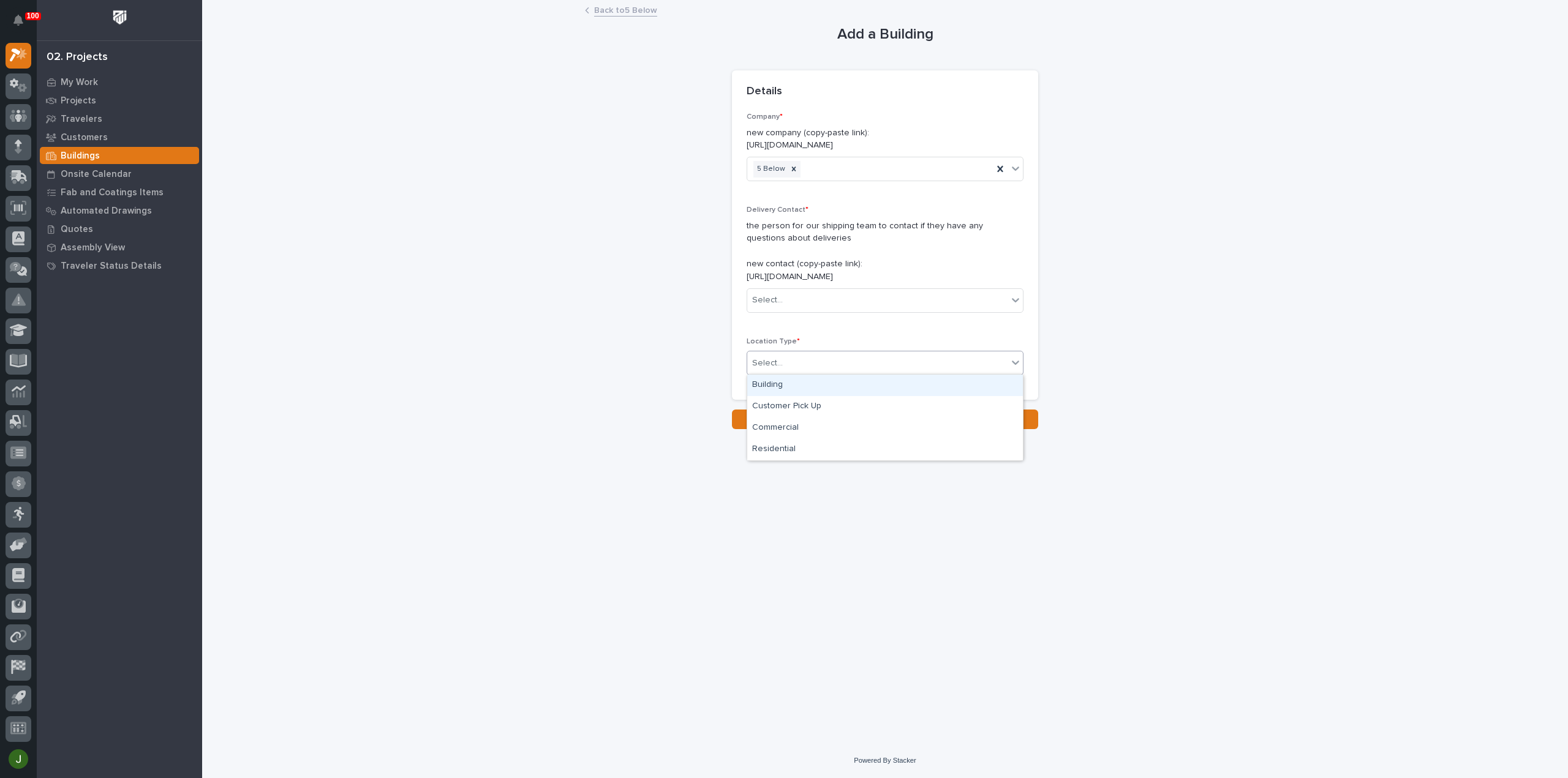
click at [786, 381] on div "Building" at bounding box center [884, 385] width 275 height 22
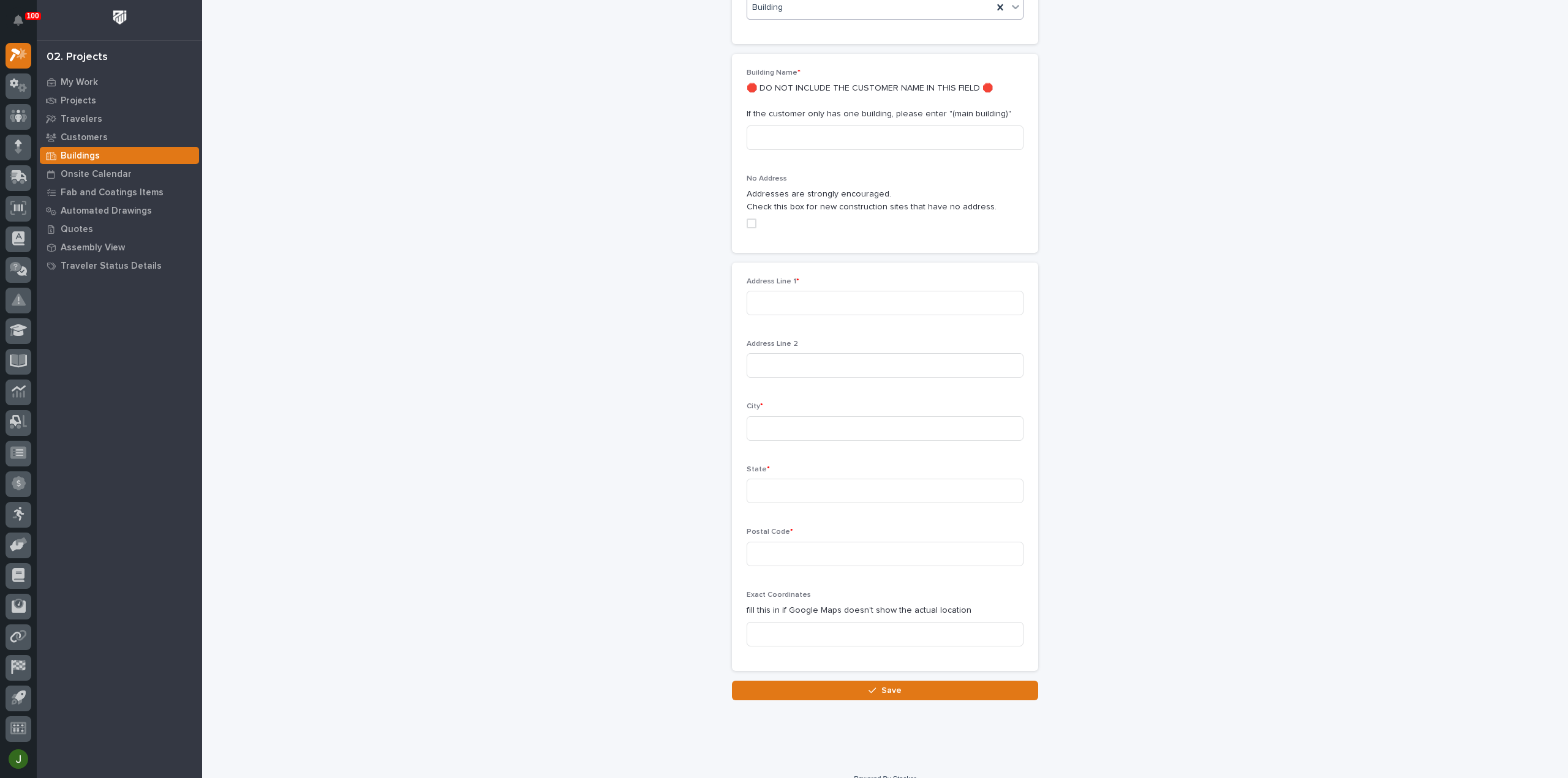
scroll to position [372, 0]
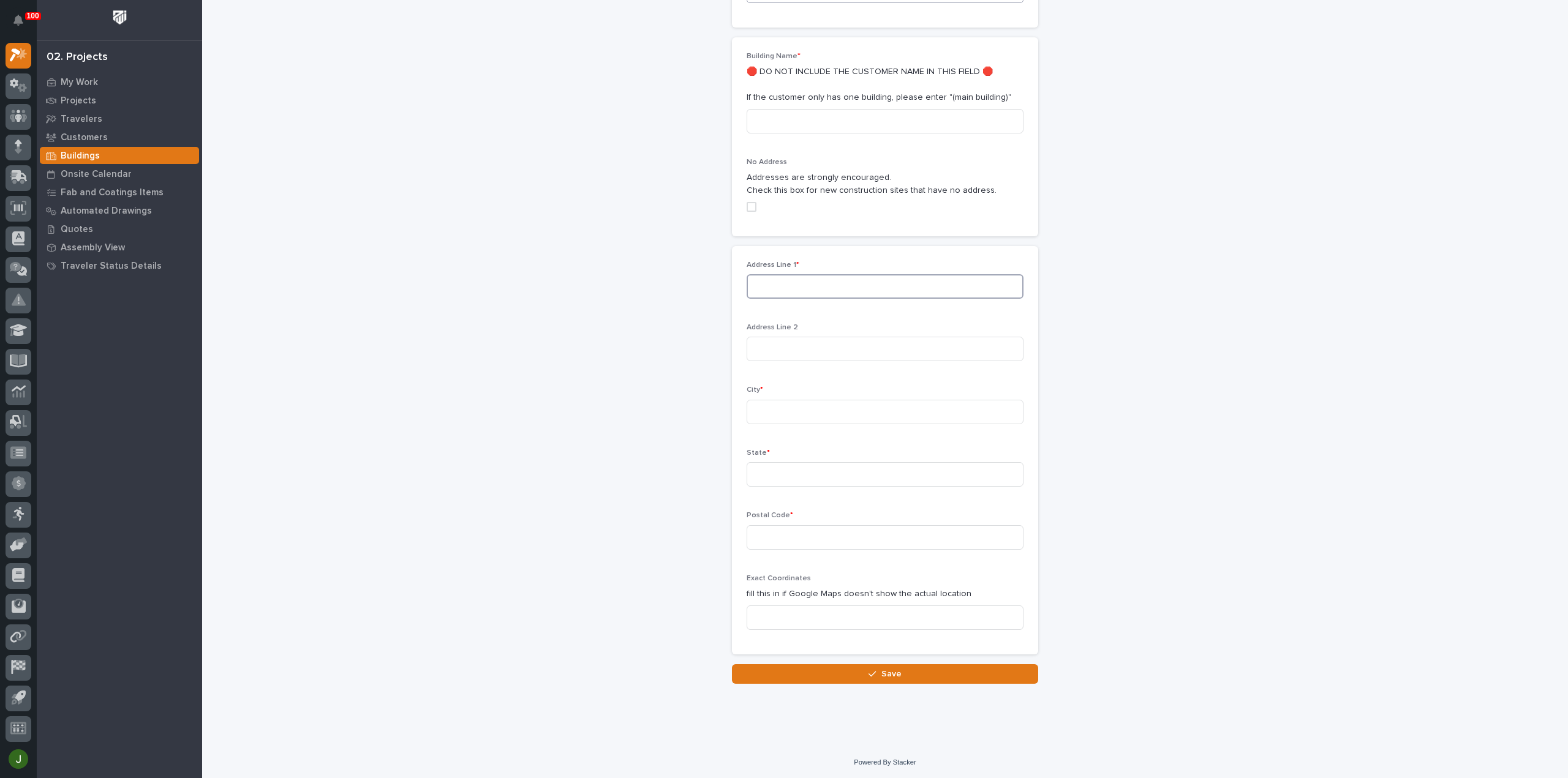
click at [764, 288] on input at bounding box center [885, 286] width 277 height 25
type input "12050 East McGregor Road"
click at [771, 406] on input at bounding box center [885, 411] width 277 height 25
type input "Indianapolis"
click at [771, 481] on input at bounding box center [885, 474] width 277 height 25
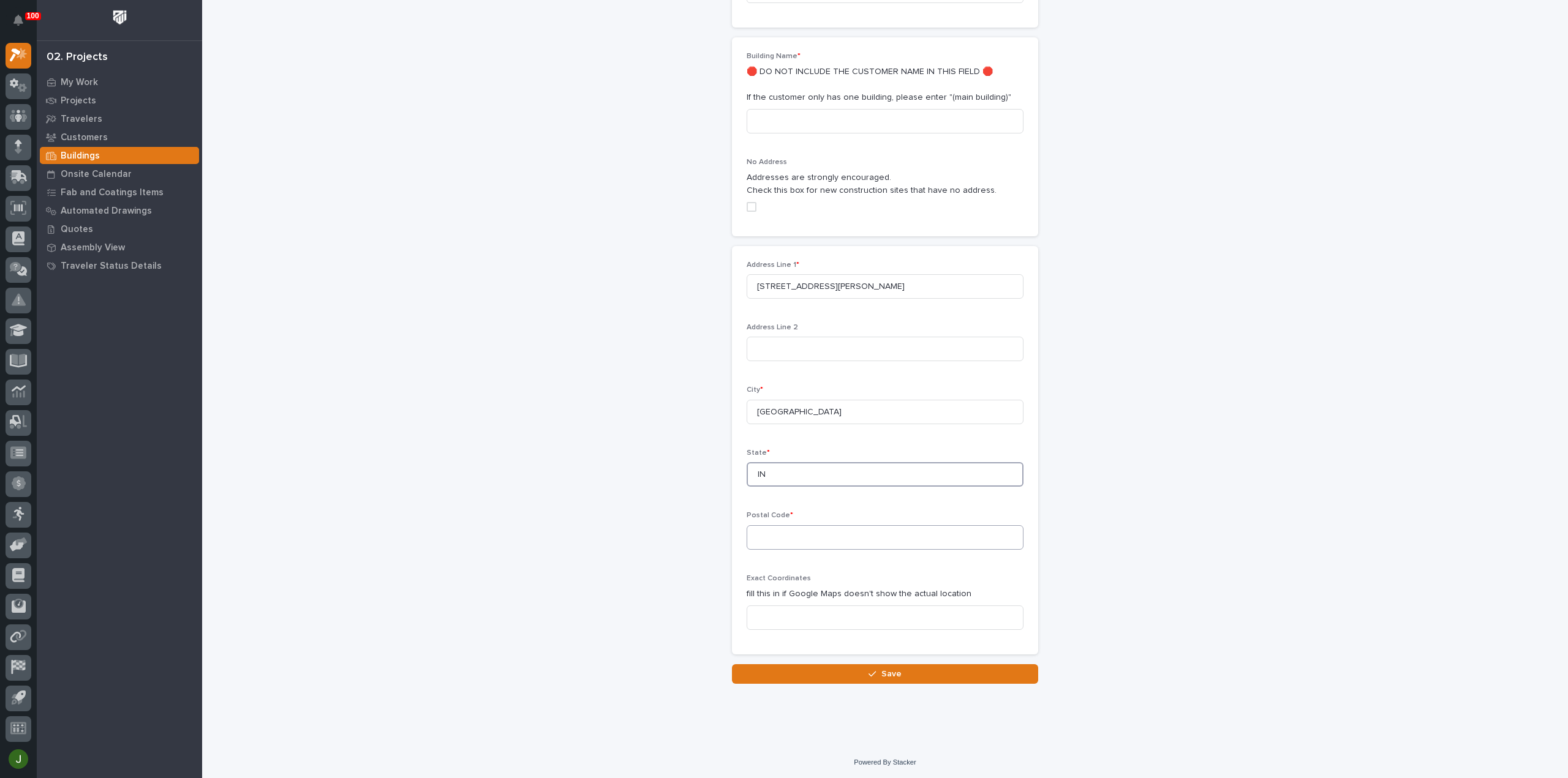
type input "IN"
click at [776, 541] on input at bounding box center [885, 537] width 277 height 25
type input "46259"
click at [884, 674] on span "Save" at bounding box center [891, 674] width 20 height 11
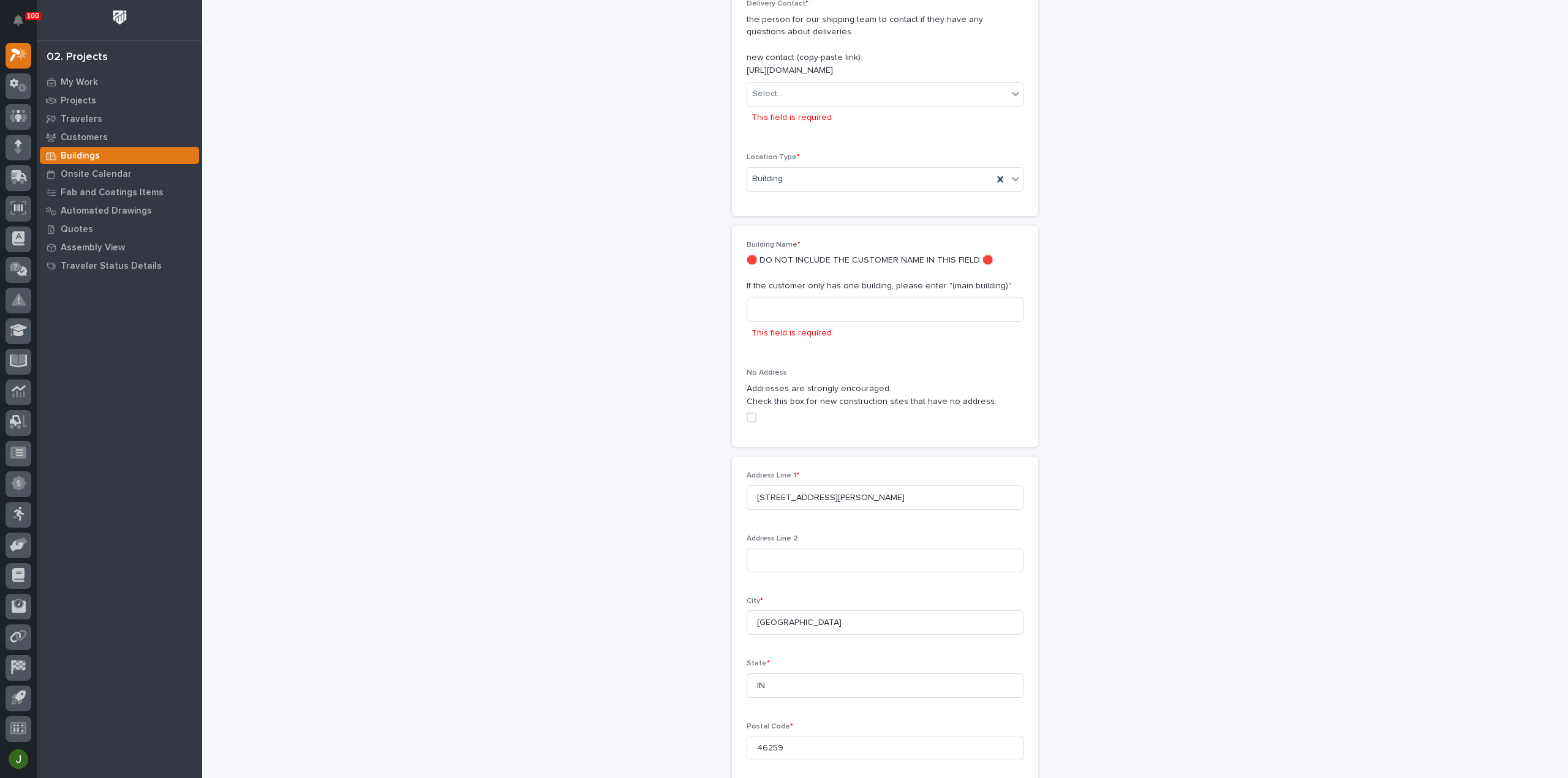
scroll to position [213, 0]
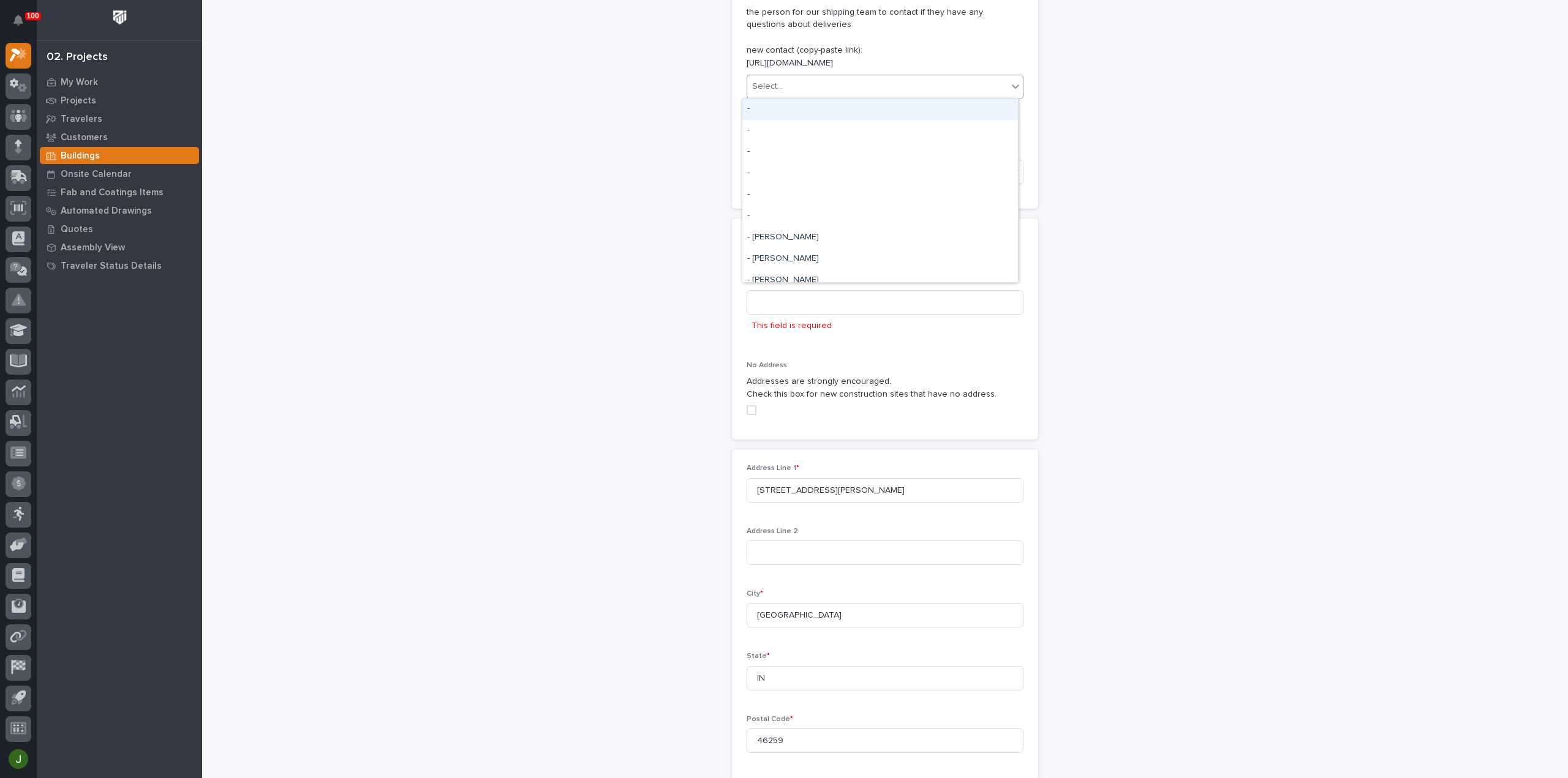
click at [783, 84] on div "Select..." at bounding box center [877, 86] width 260 height 20
type input "*******"
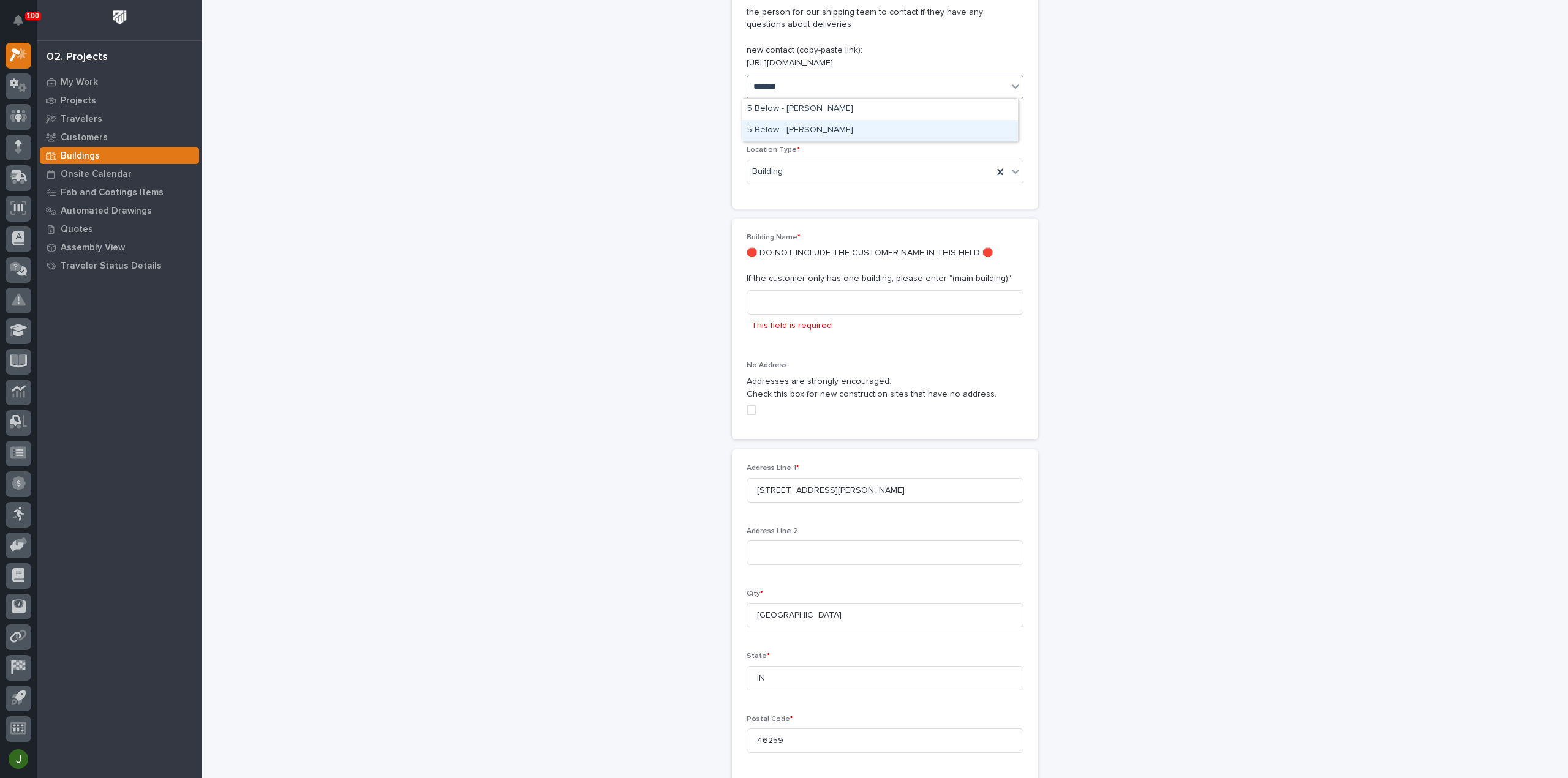
click at [803, 129] on div "5 Below - Chris Bechdol" at bounding box center [880, 131] width 275 height 22
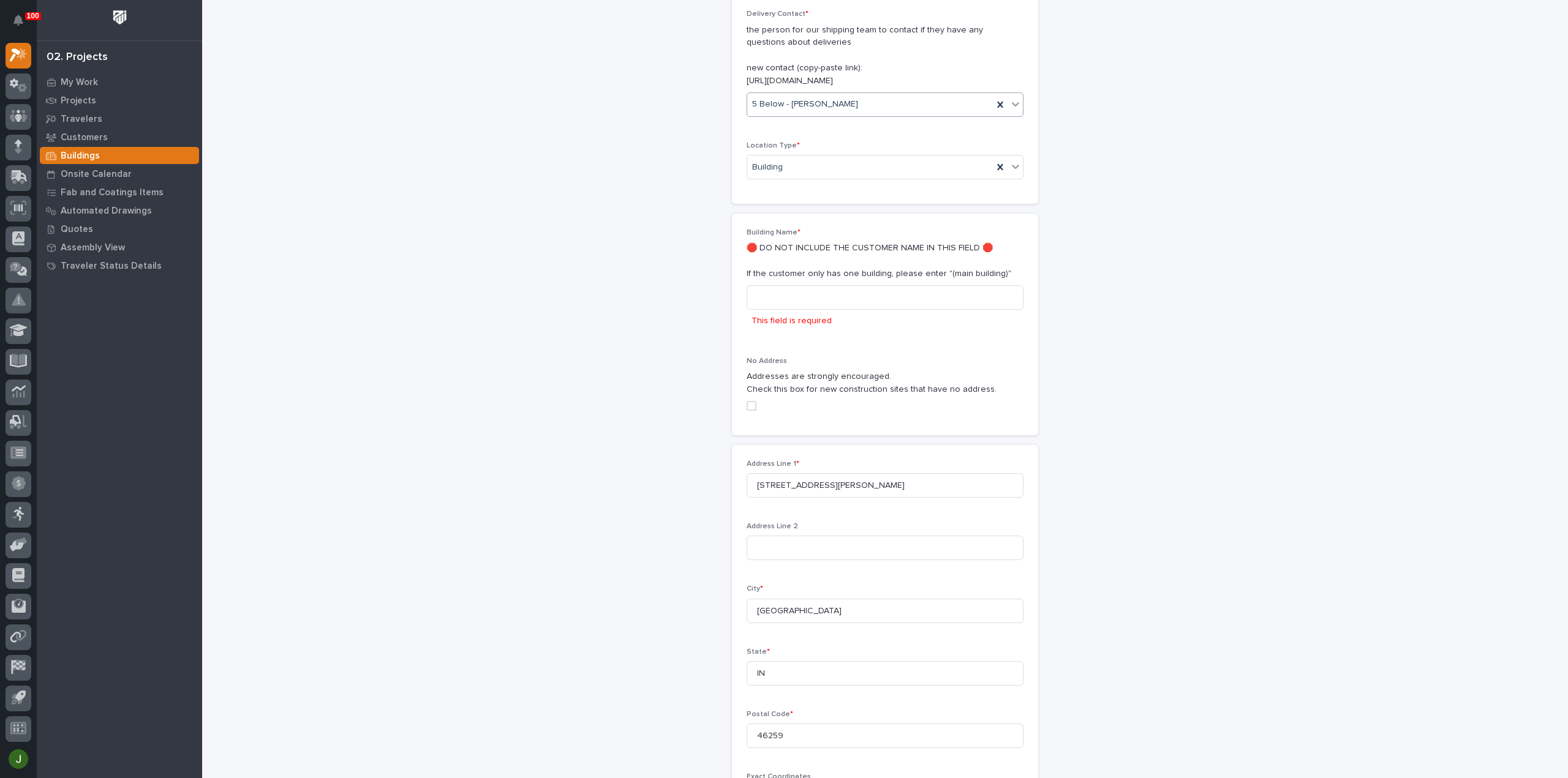
scroll to position [193, 0]
click at [790, 298] on input at bounding box center [885, 300] width 277 height 25
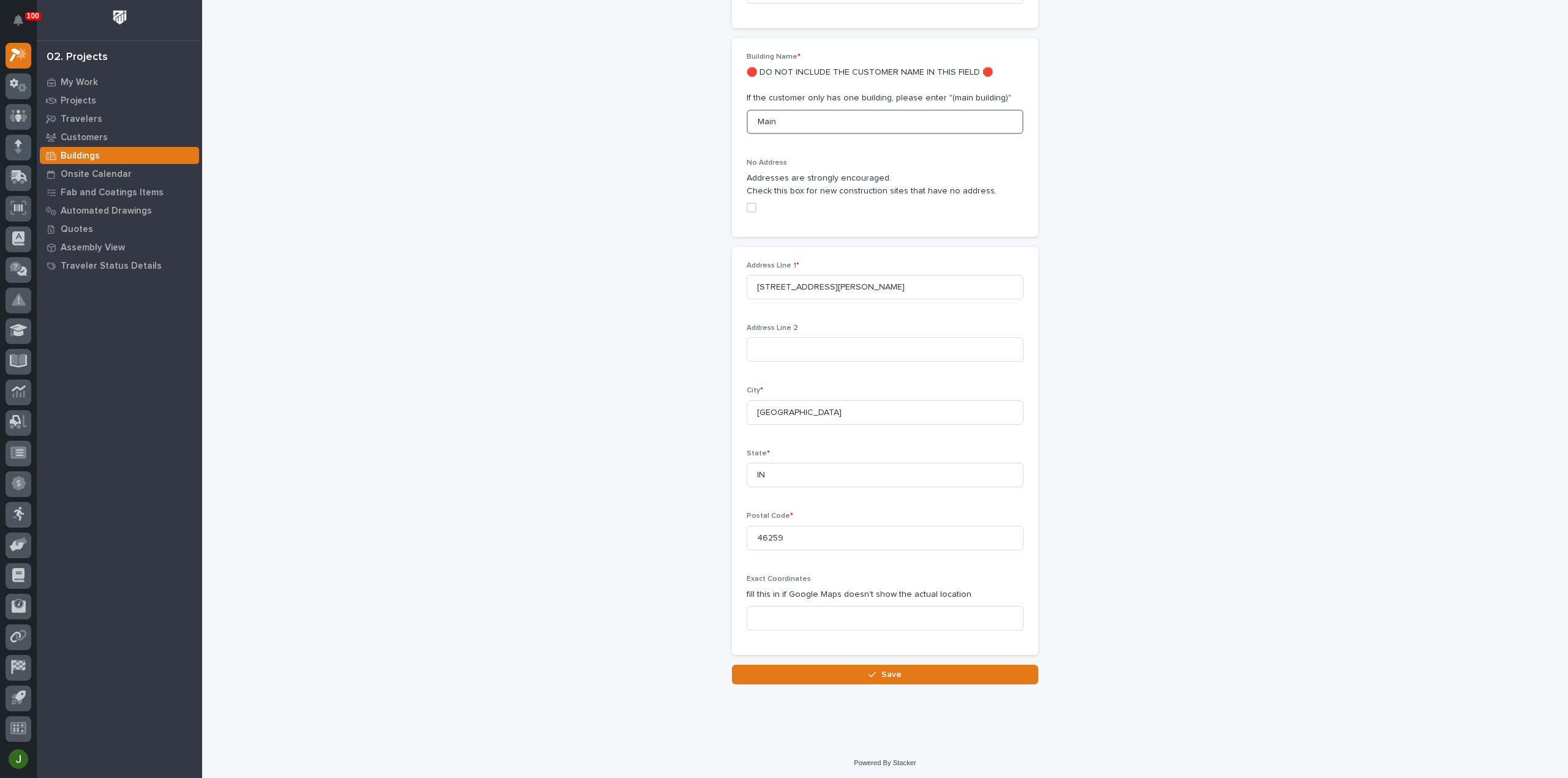
scroll to position [372, 0]
type input "Main"
click at [875, 675] on div "button" at bounding box center [874, 674] width 12 height 8
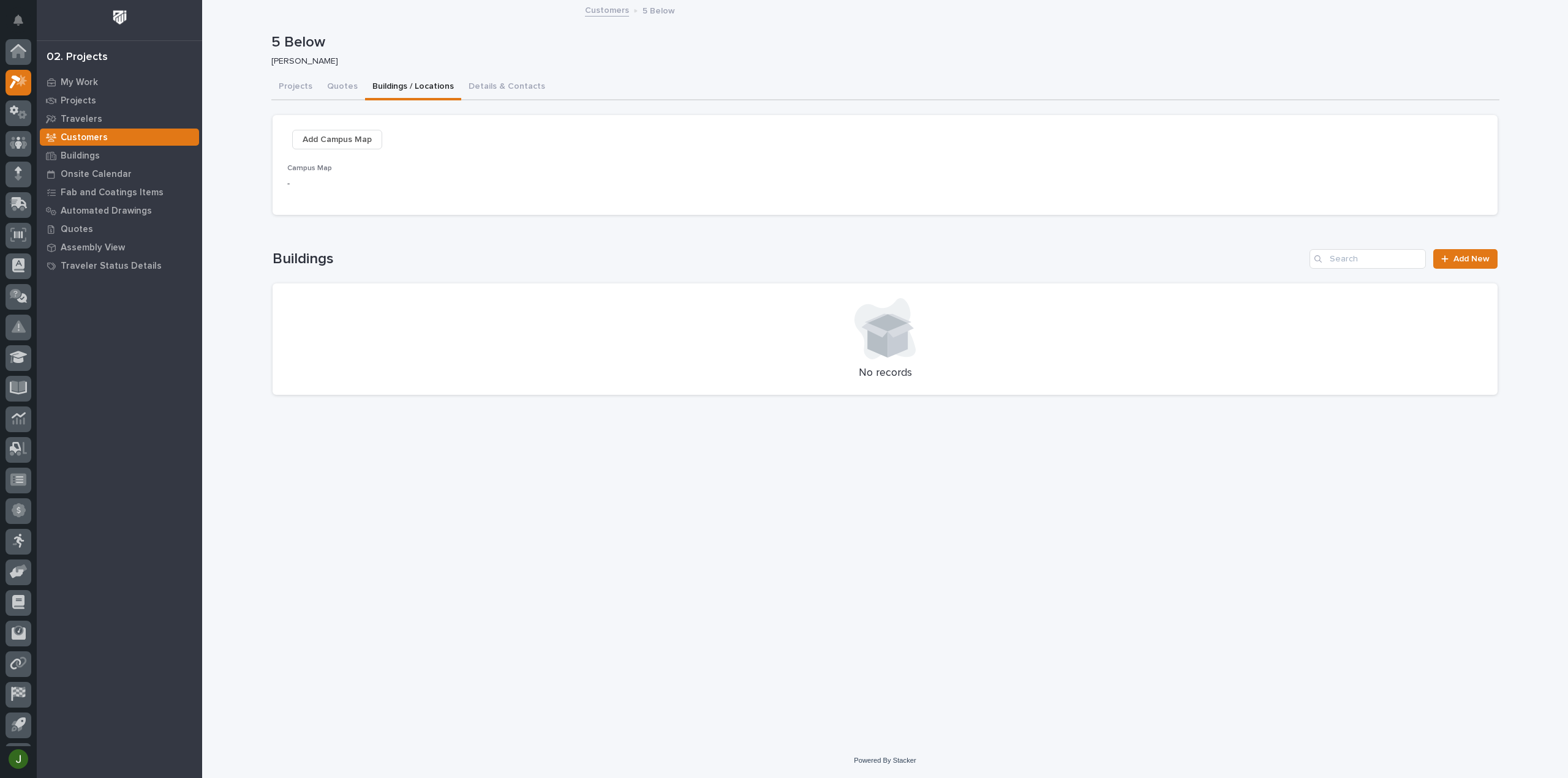
scroll to position [27, 0]
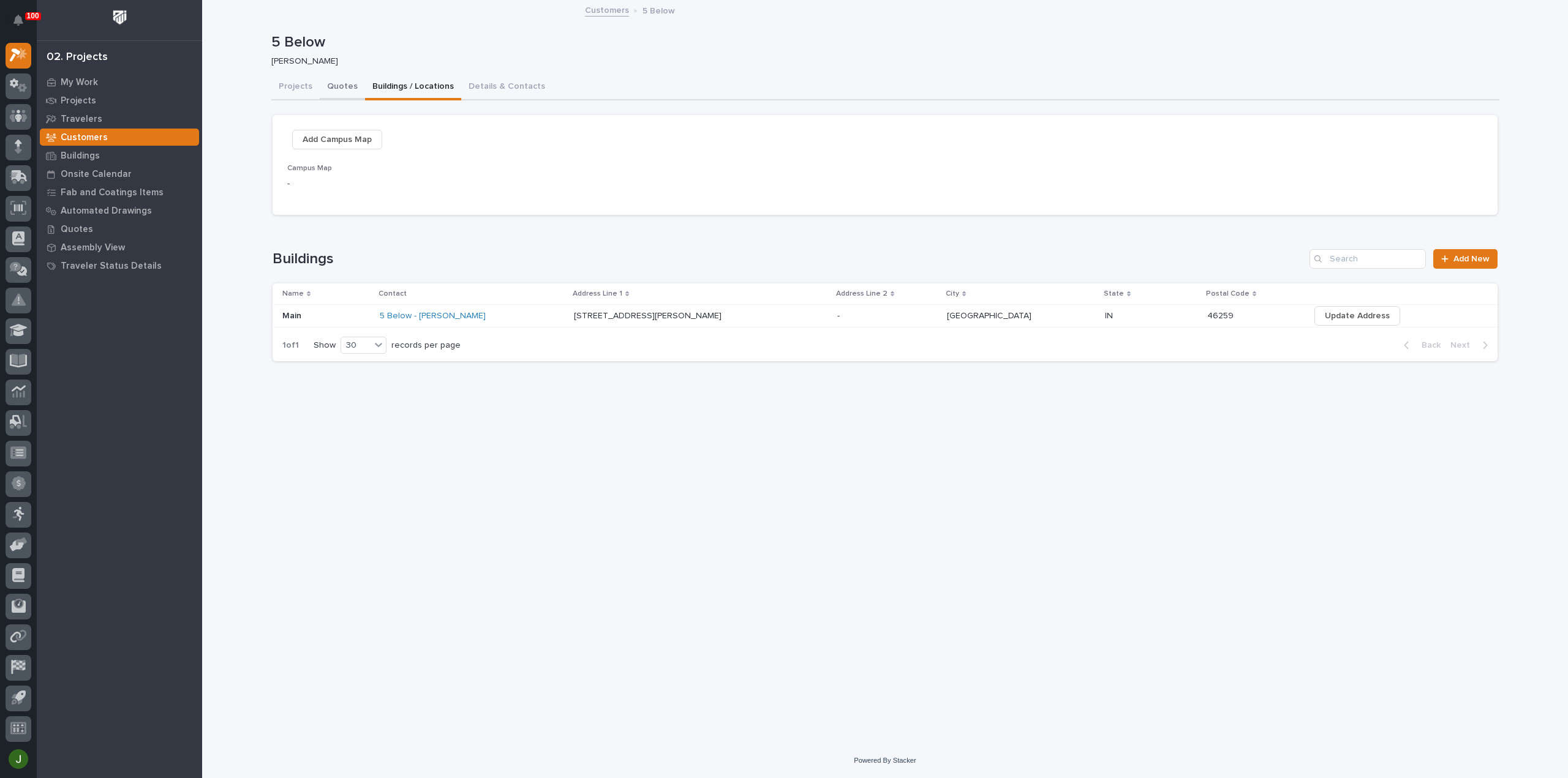
click at [339, 84] on button "Quotes" at bounding box center [342, 87] width 46 height 26
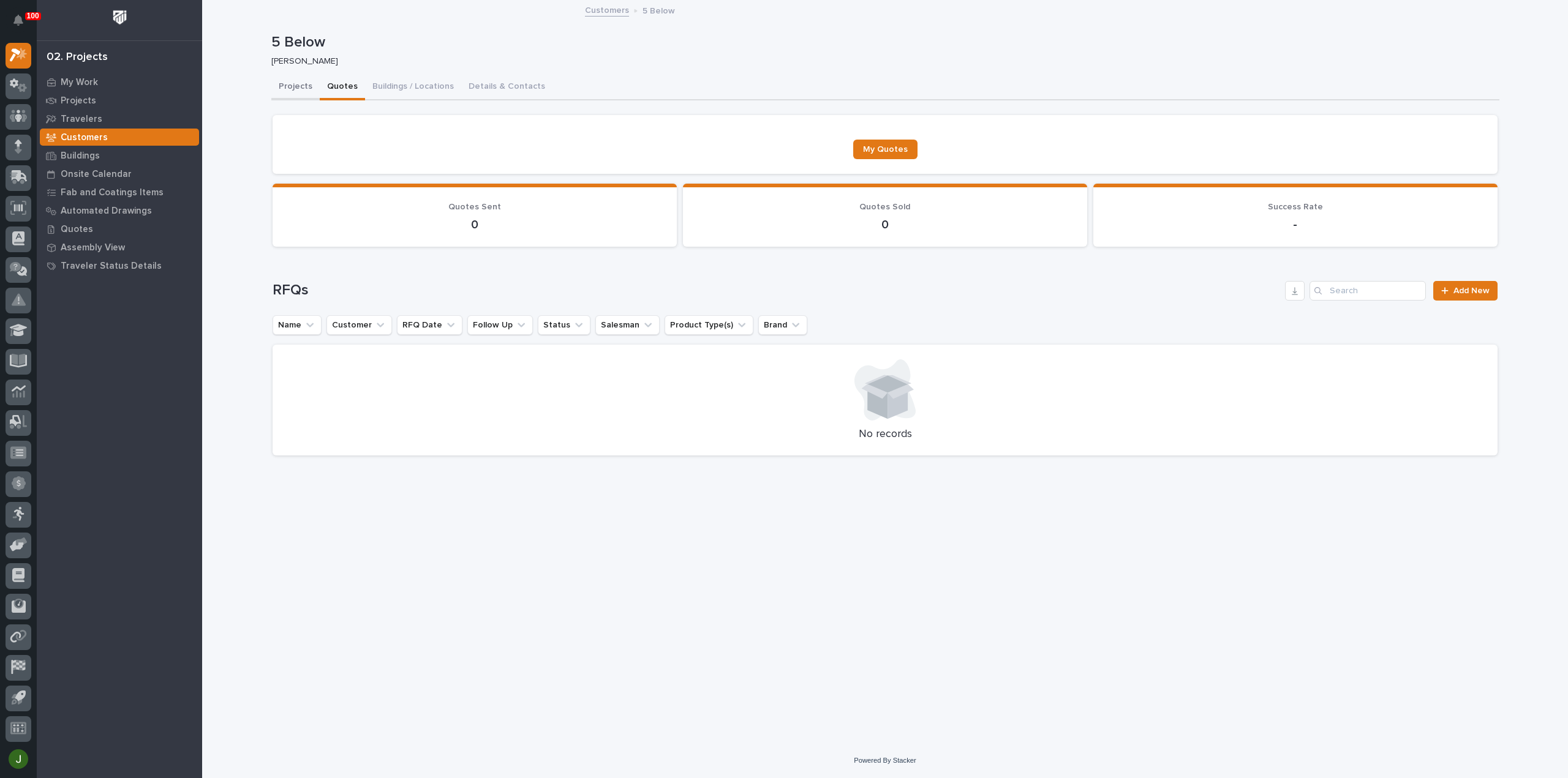
click at [303, 84] on button "Projects" at bounding box center [295, 87] width 48 height 26
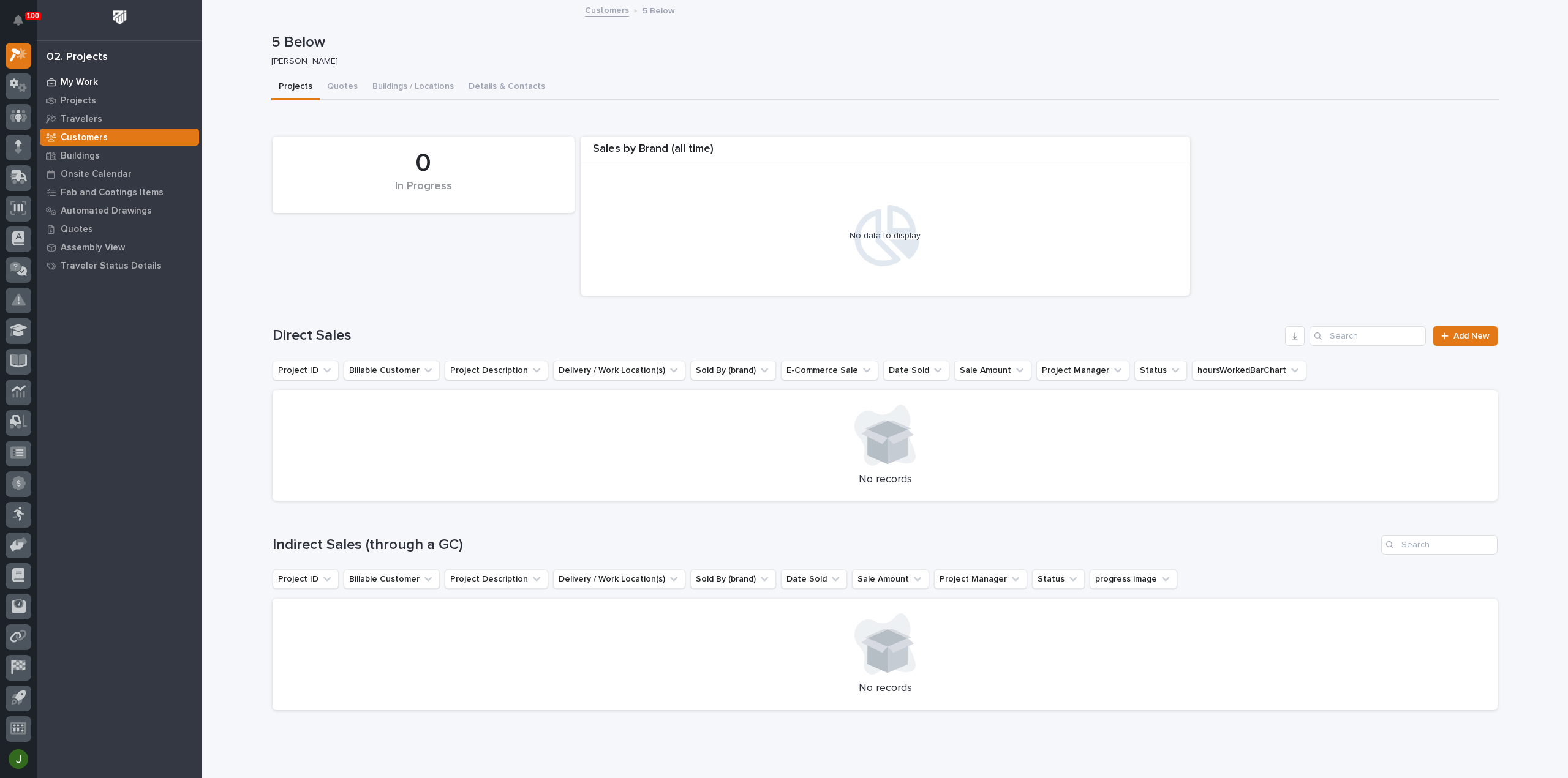
click at [84, 80] on p "My Work" at bounding box center [79, 83] width 37 height 11
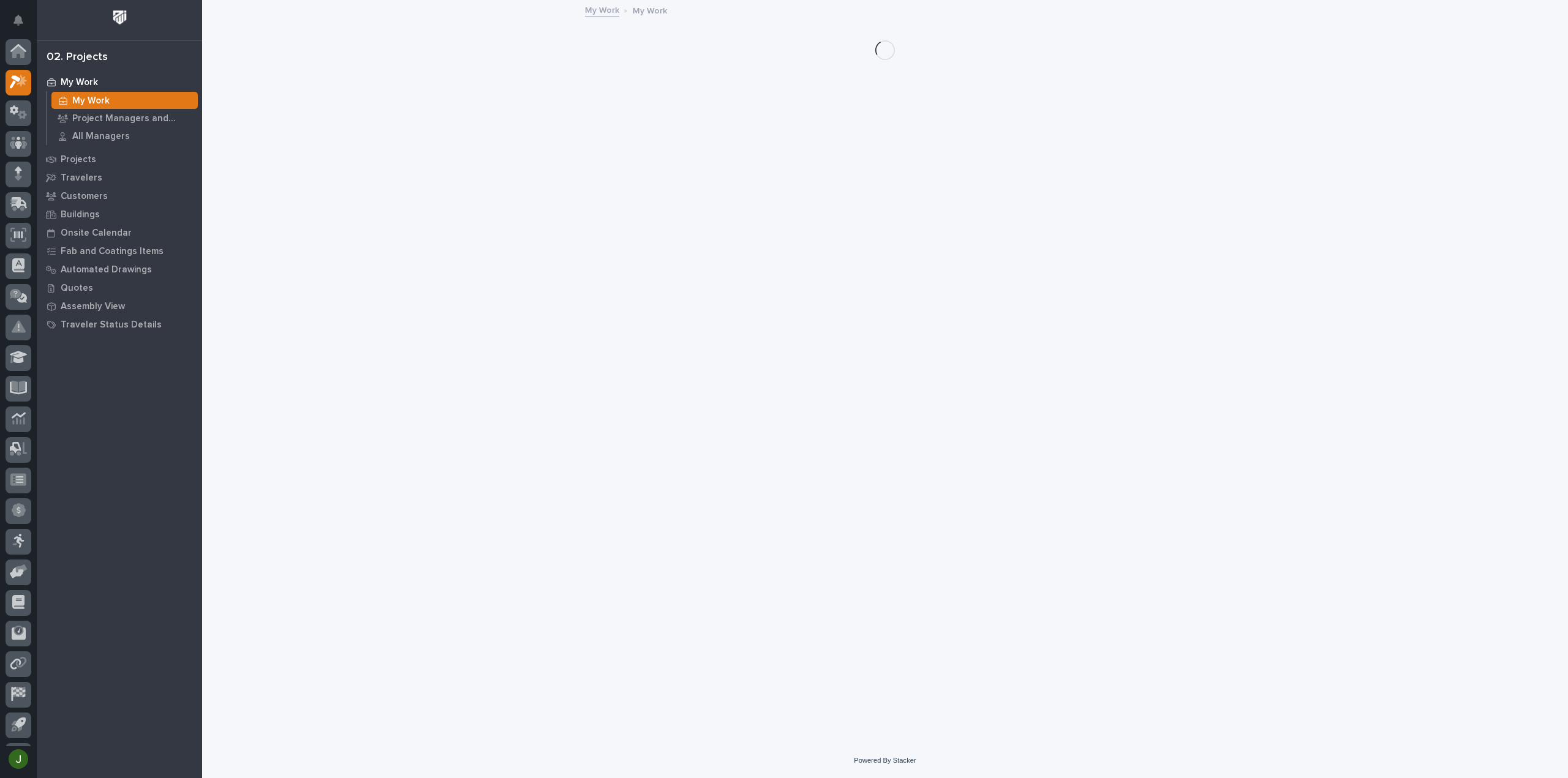
scroll to position [27, 0]
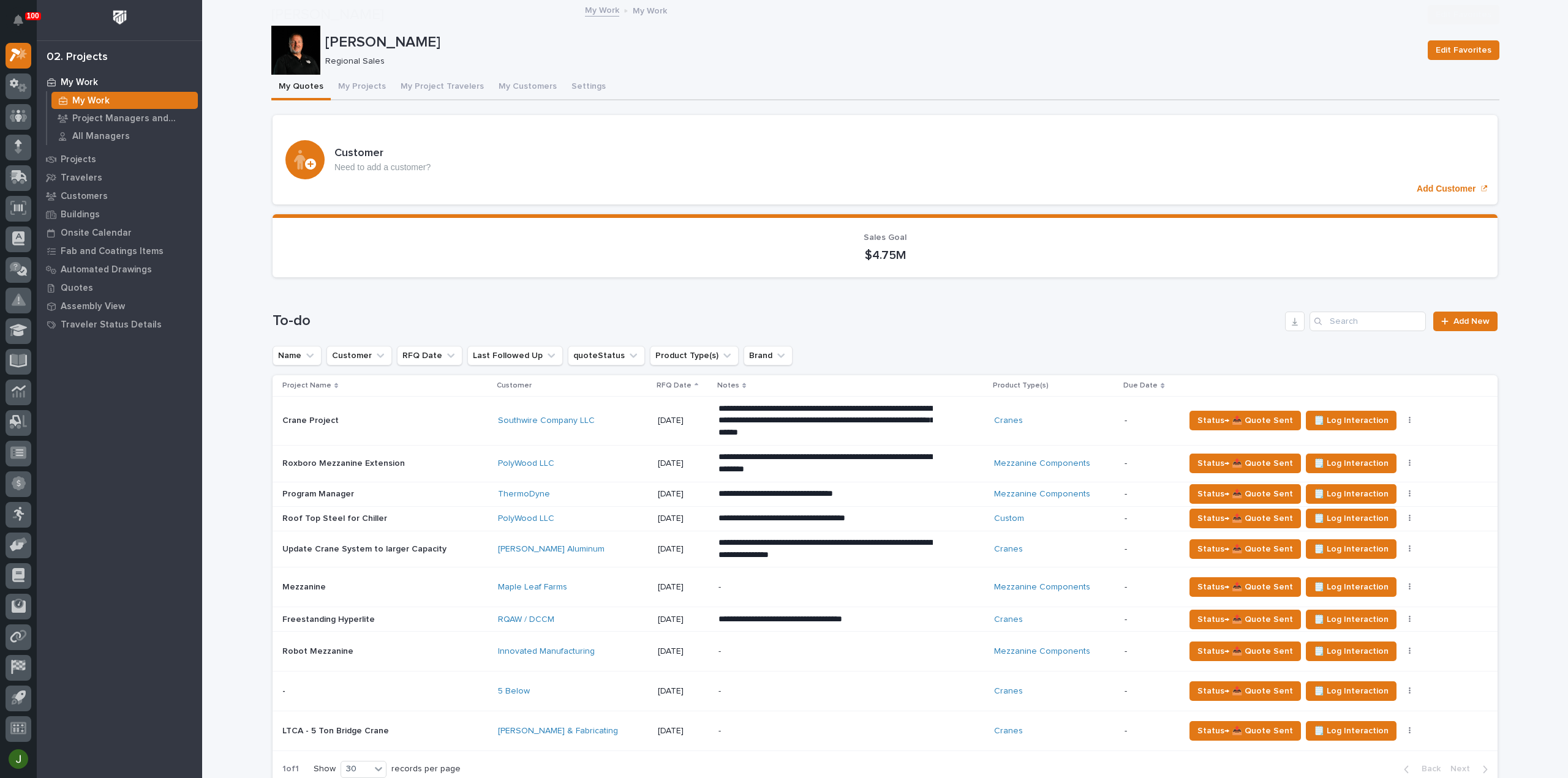
click at [289, 686] on p at bounding box center [385, 691] width 206 height 11
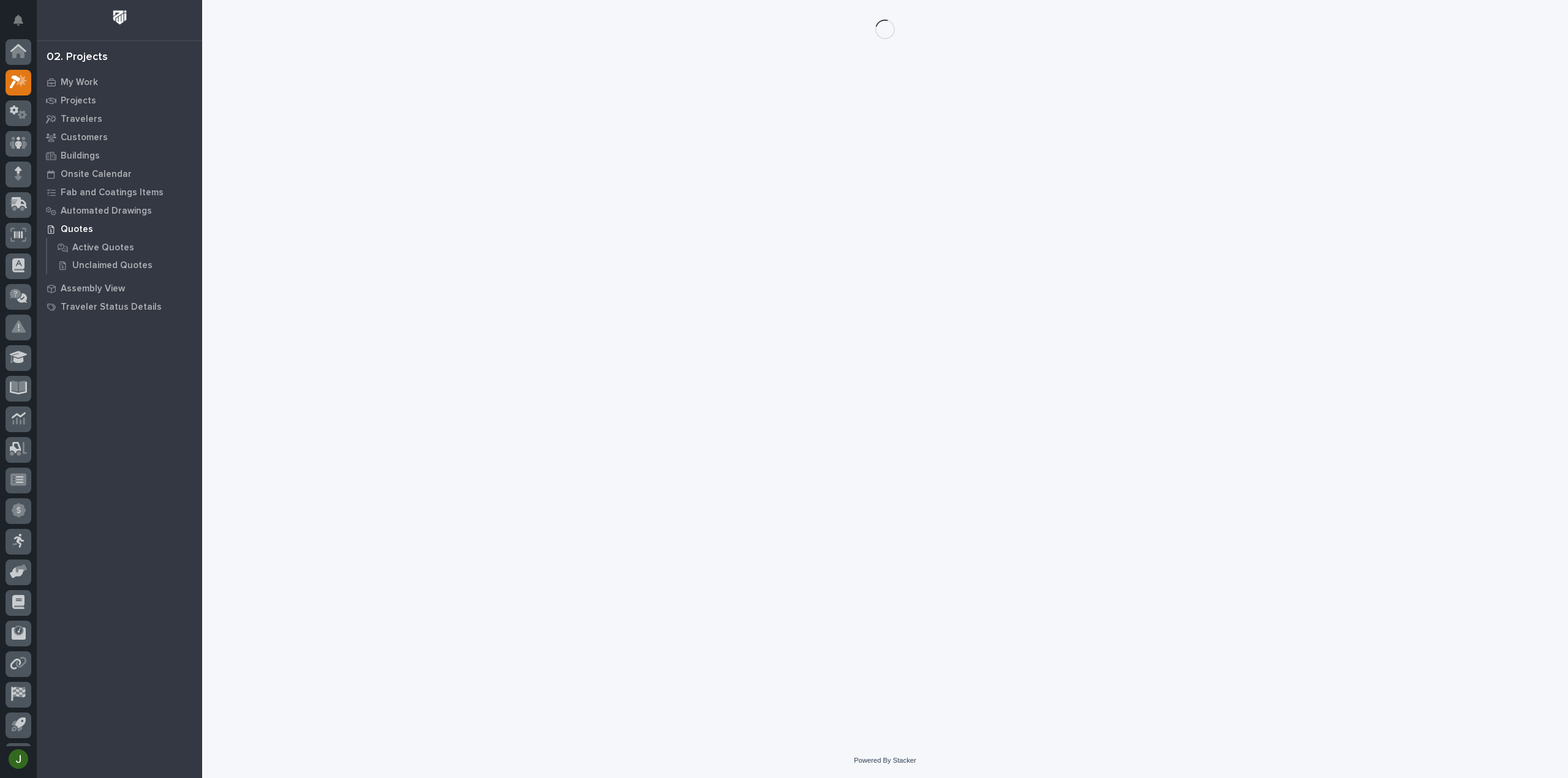
scroll to position [27, 0]
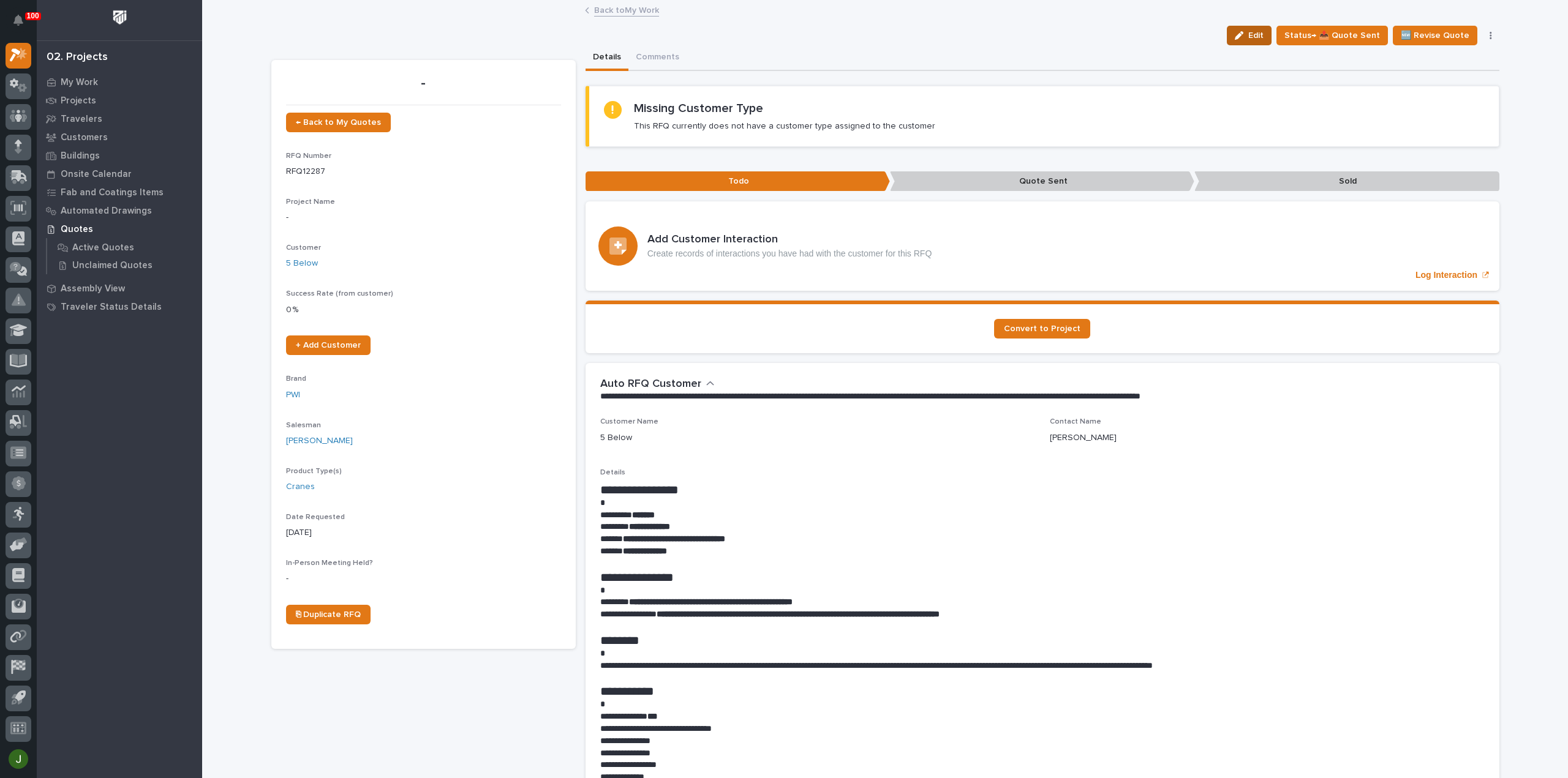
click at [1254, 30] on button "Edit" at bounding box center [1249, 36] width 45 height 20
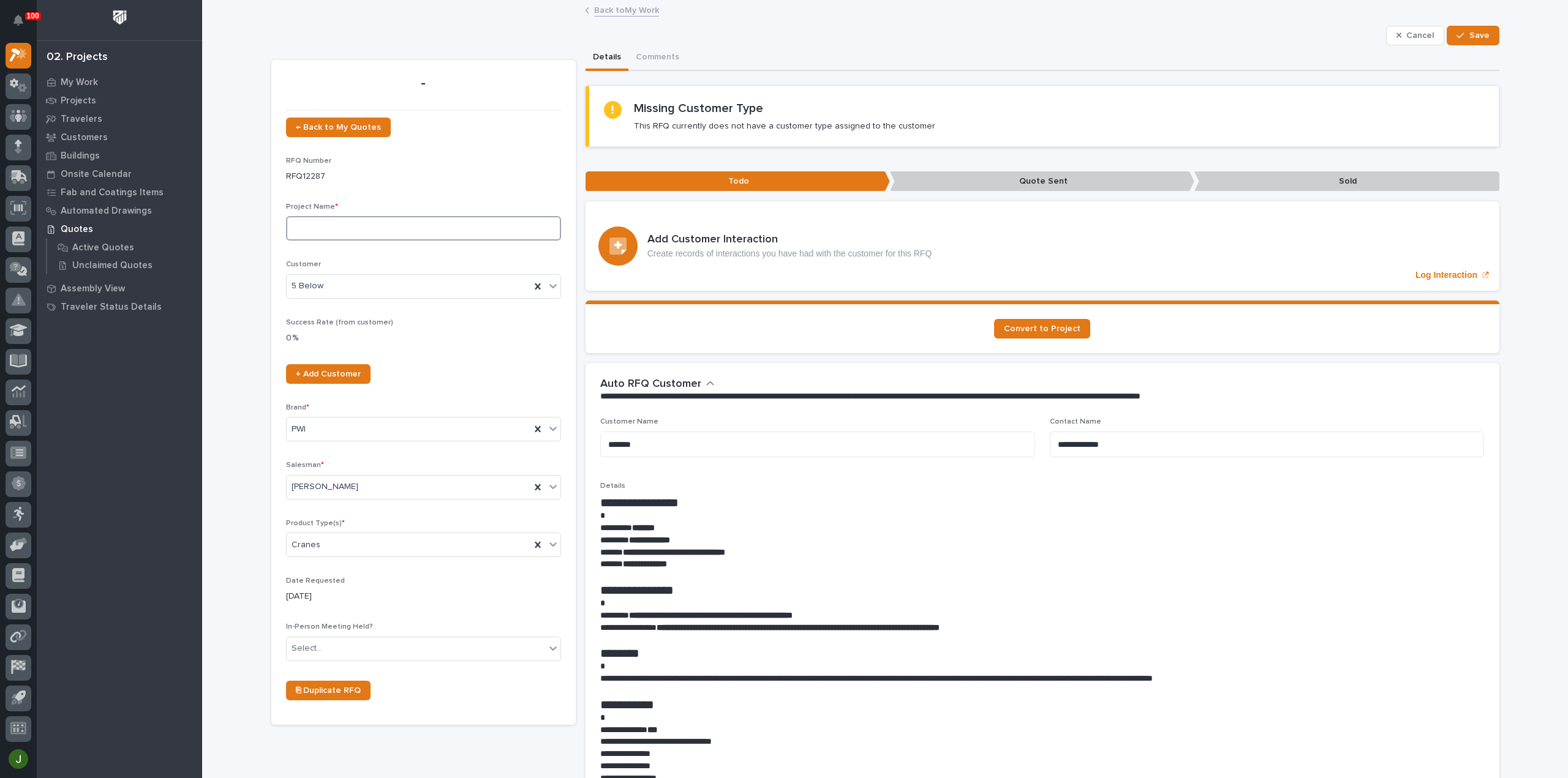
click at [315, 225] on input at bounding box center [423, 228] width 275 height 25
type input "Manual Rolling Gantry 3 Ton"
click at [409, 647] on div "Select..." at bounding box center [416, 648] width 259 height 20
click at [361, 694] on div "No" at bounding box center [419, 691] width 274 height 22
click at [315, 367] on link "+ Add Customer" at bounding box center [328, 374] width 84 height 20
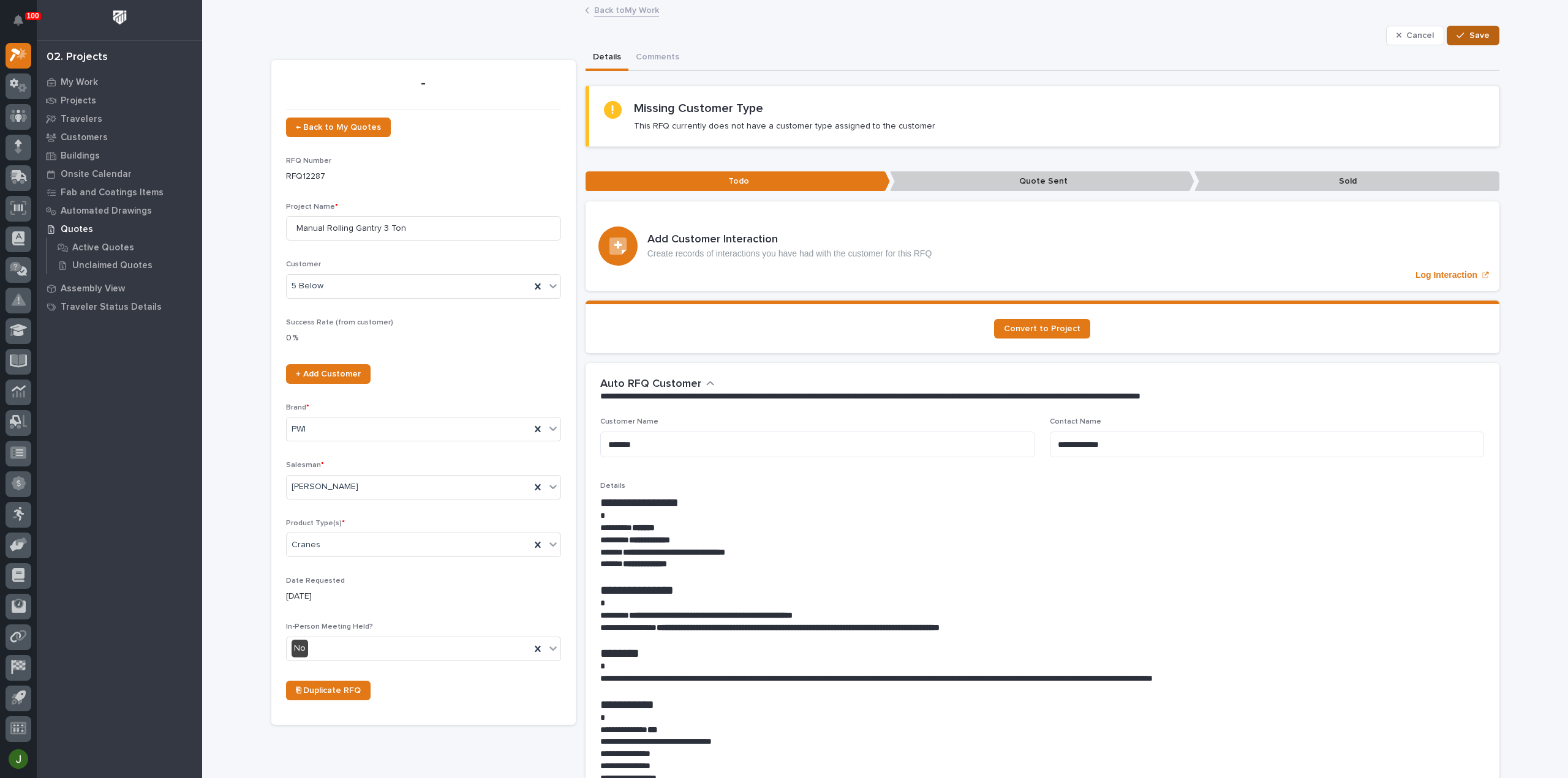
click at [1477, 37] on span "Save" at bounding box center [1479, 36] width 20 height 11
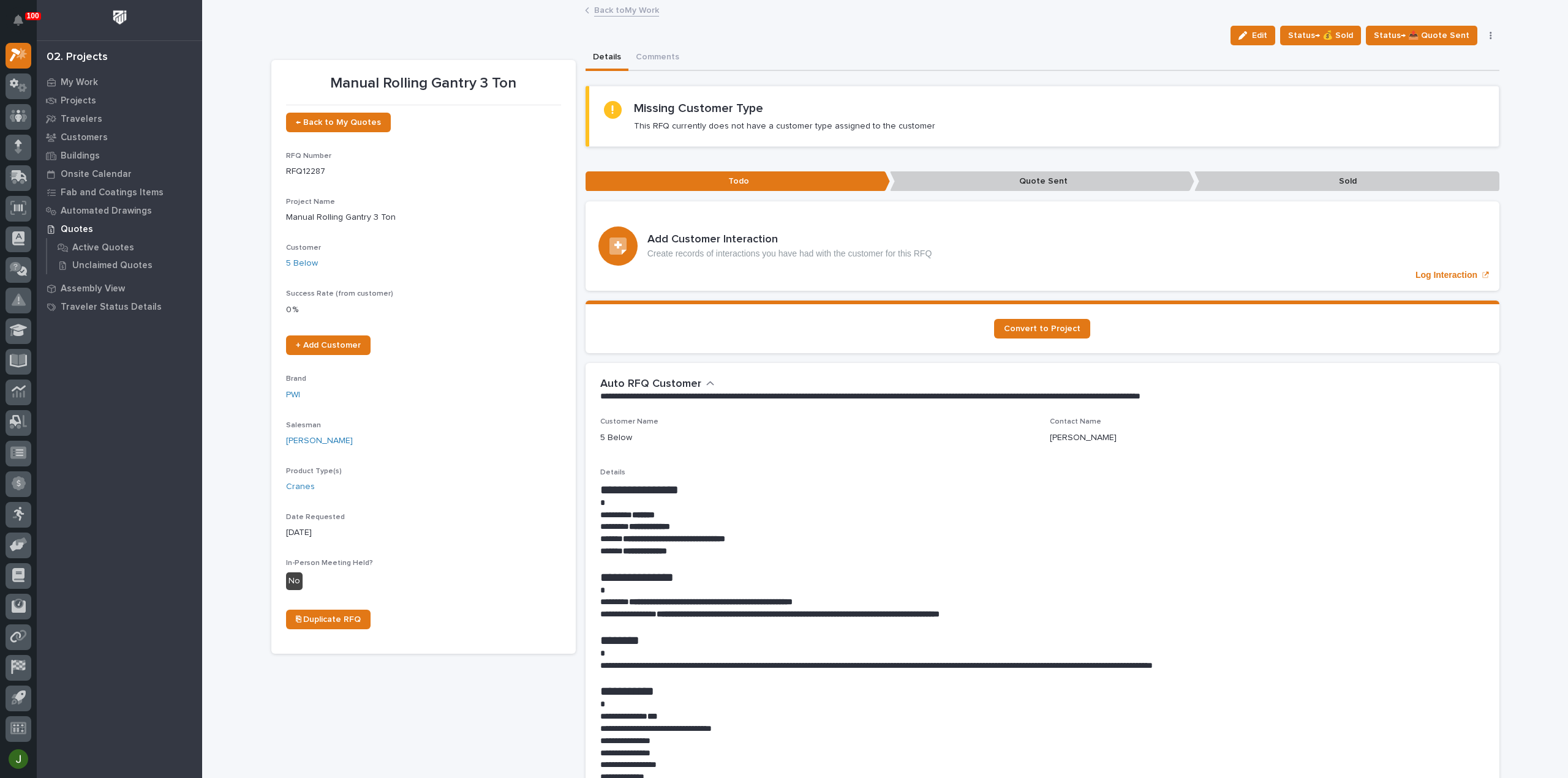
click at [614, 12] on link "Back to My Work" at bounding box center [627, 9] width 65 height 14
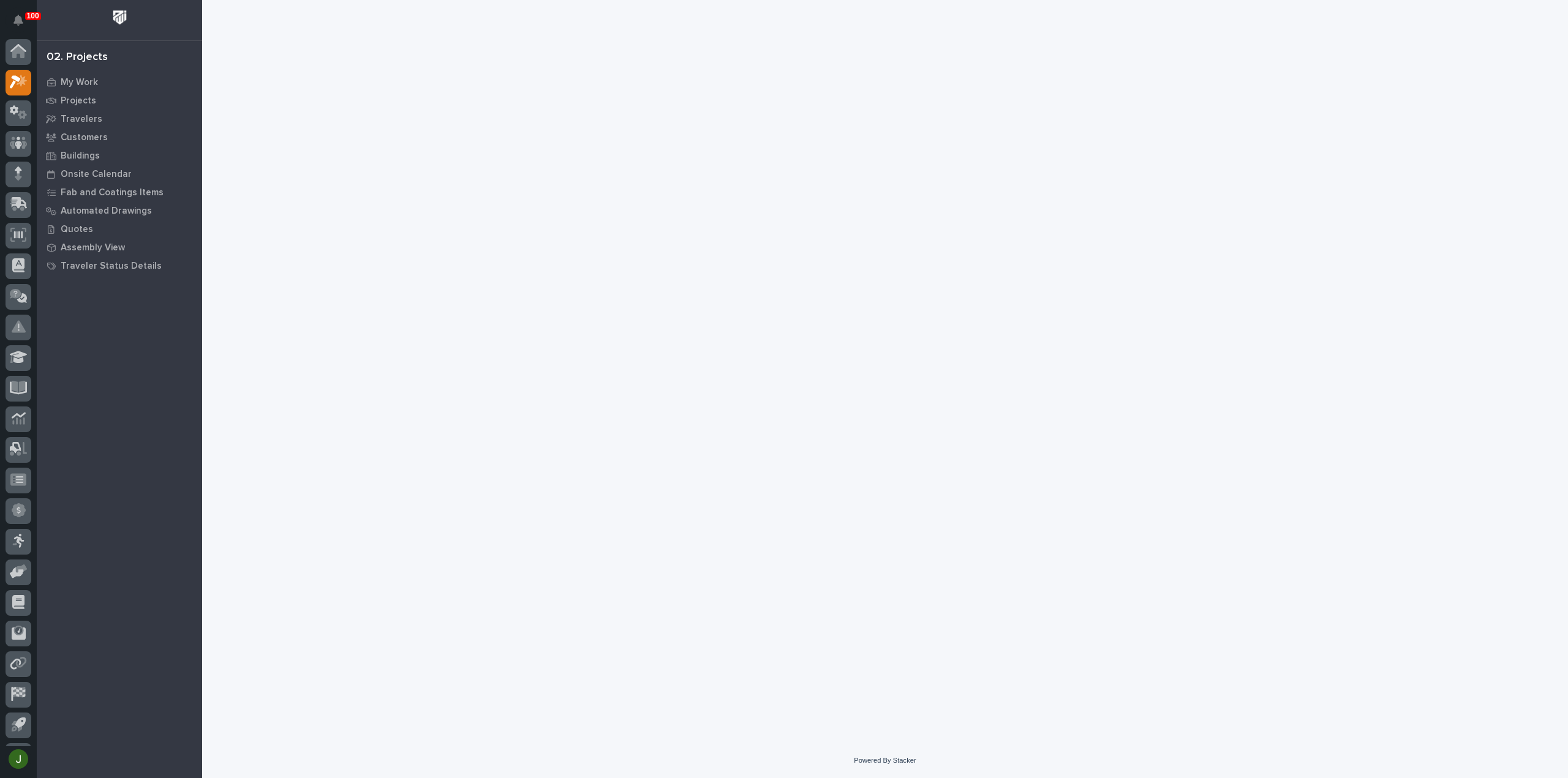
scroll to position [27, 0]
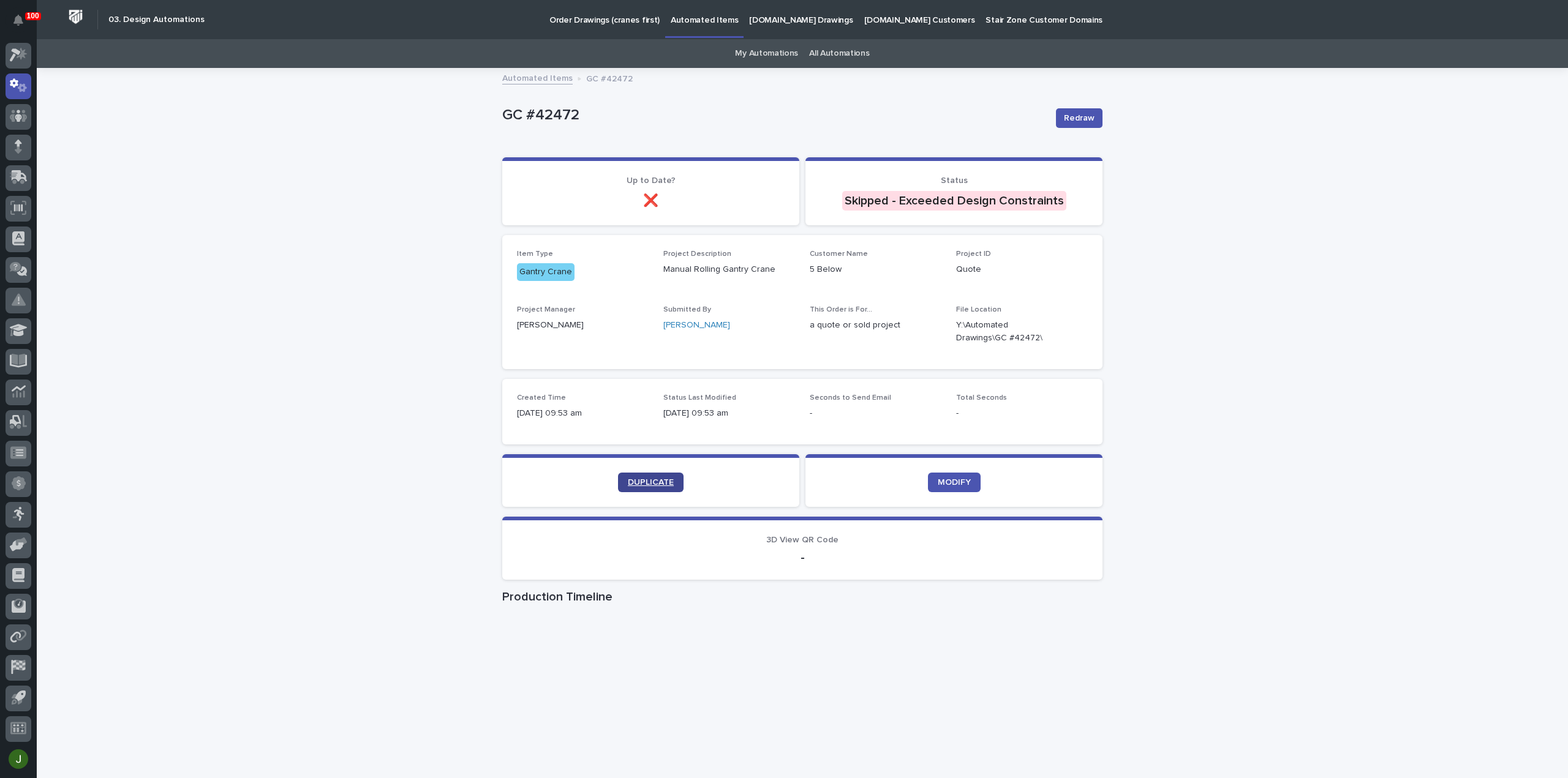
click at [655, 477] on link "DUPLICATE" at bounding box center [651, 482] width 65 height 20
click at [641, 483] on span "DUPLICATE" at bounding box center [650, 482] width 46 height 8
click at [633, 480] on span "DUPLICATE" at bounding box center [650, 482] width 46 height 8
click at [636, 481] on span "DUPLICATE" at bounding box center [650, 482] width 46 height 8
click at [659, 487] on link "DUPLICATE" at bounding box center [651, 482] width 65 height 20
